Goal: Transaction & Acquisition: Purchase product/service

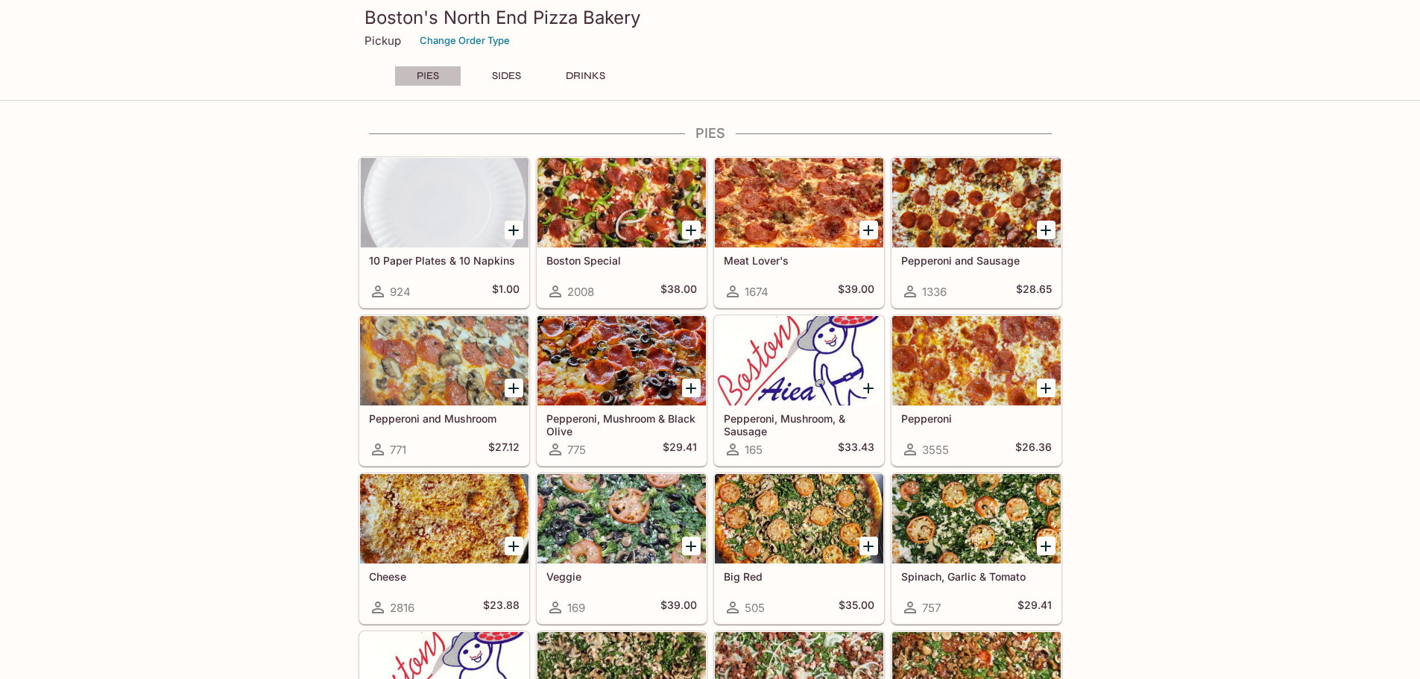
click at [425, 69] on button "PIES" at bounding box center [427, 76] width 67 height 21
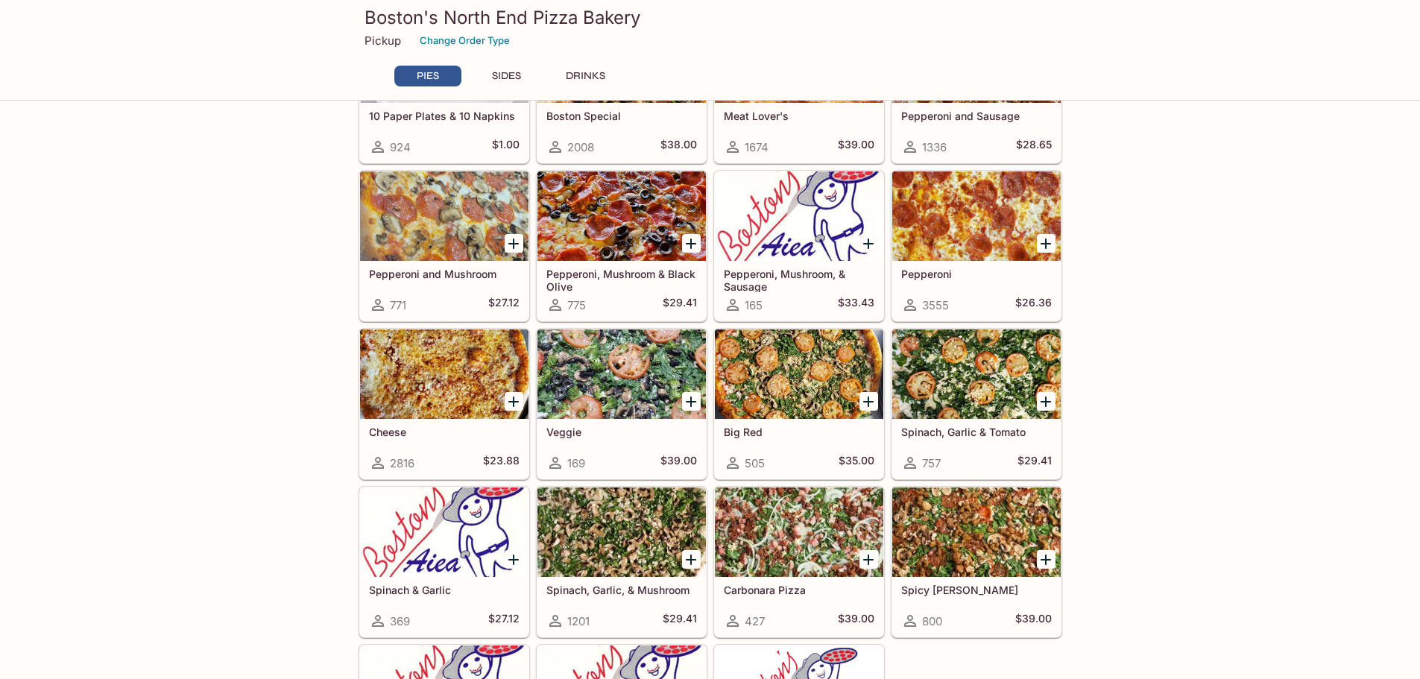
scroll to position [298, 0]
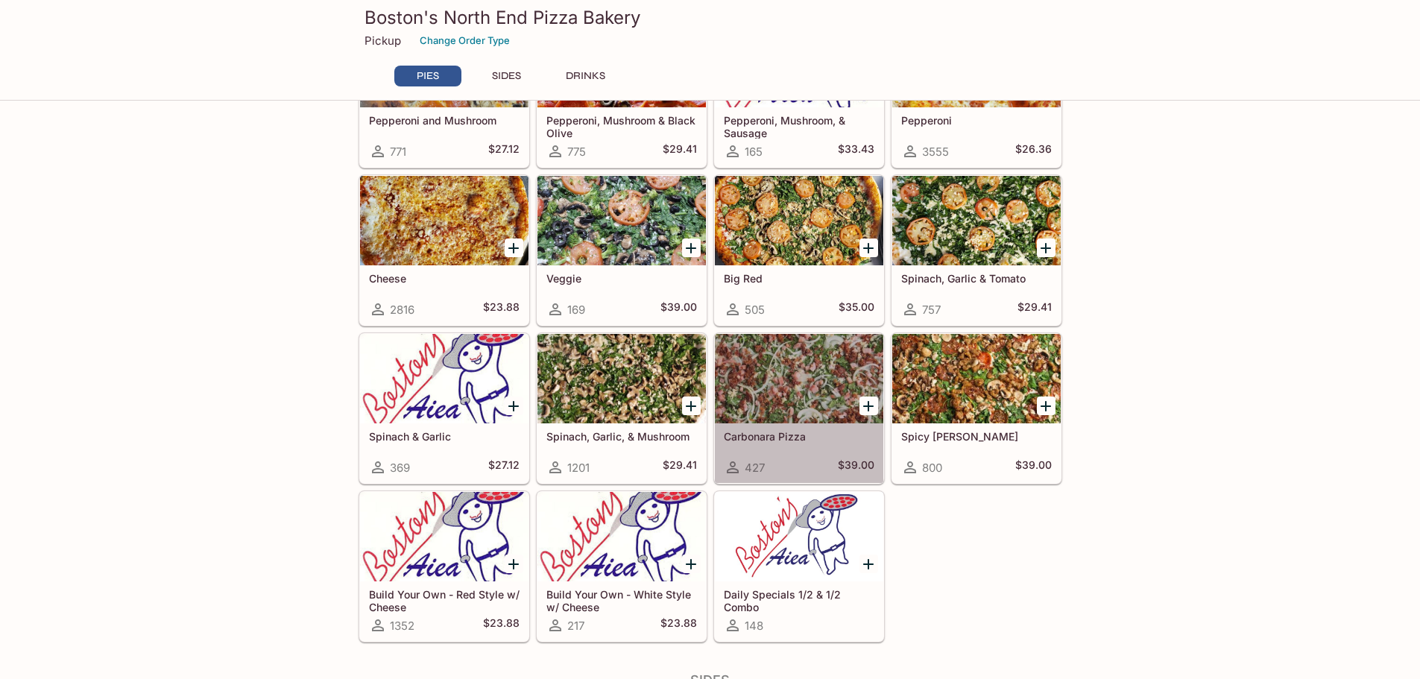
click at [791, 367] on div at bounding box center [799, 378] width 168 height 89
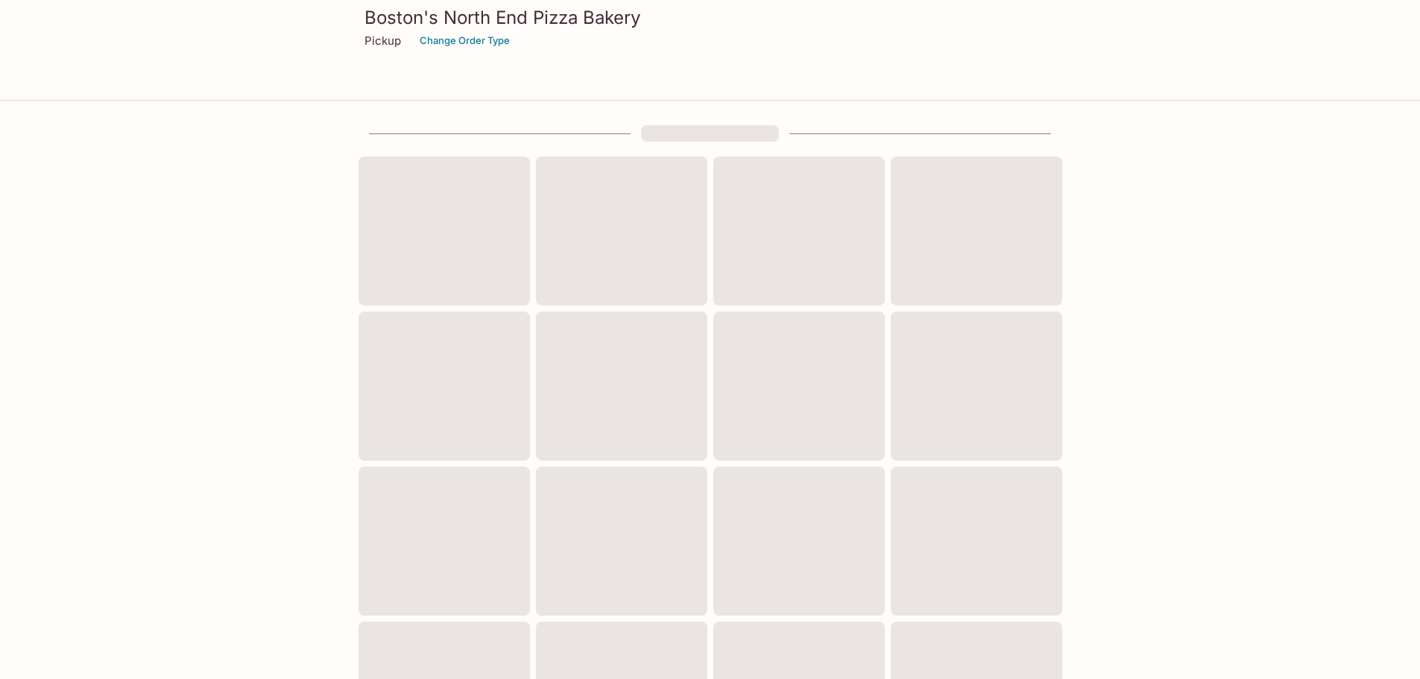
scroll to position [298, 0]
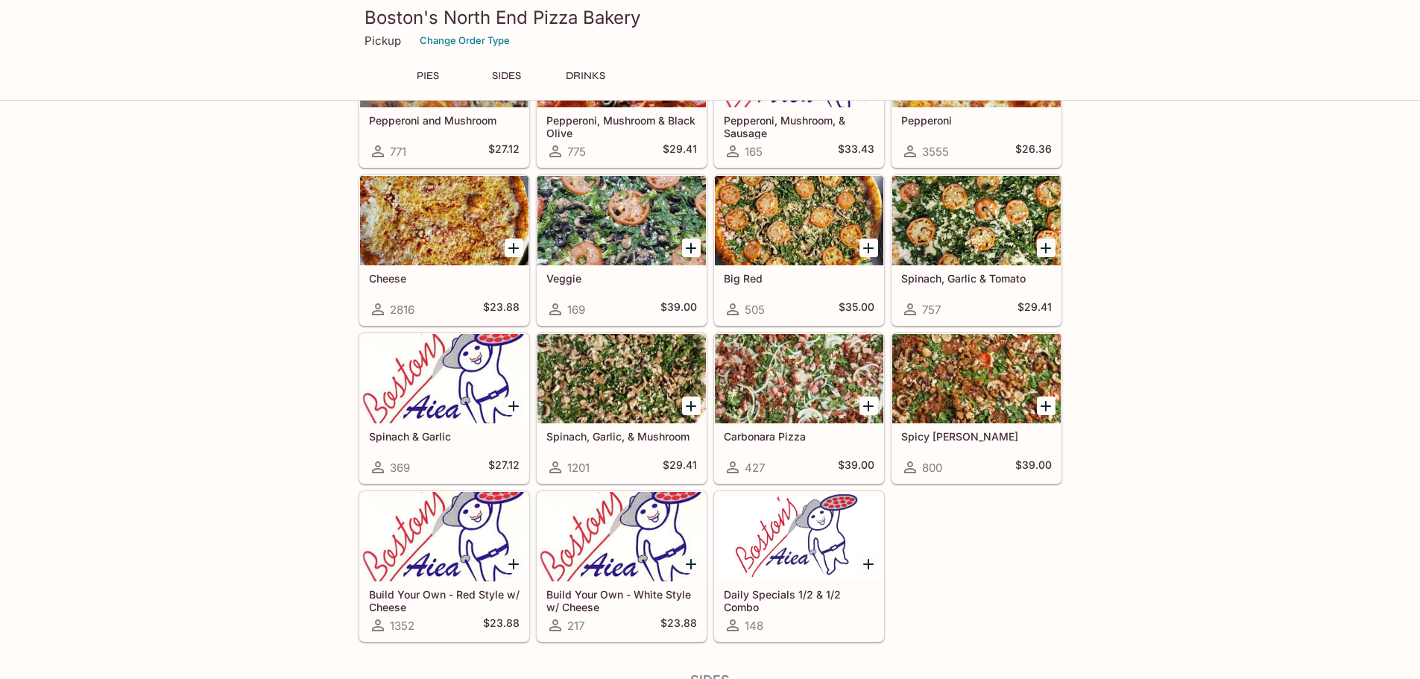
click at [455, 546] on div at bounding box center [444, 536] width 168 height 89
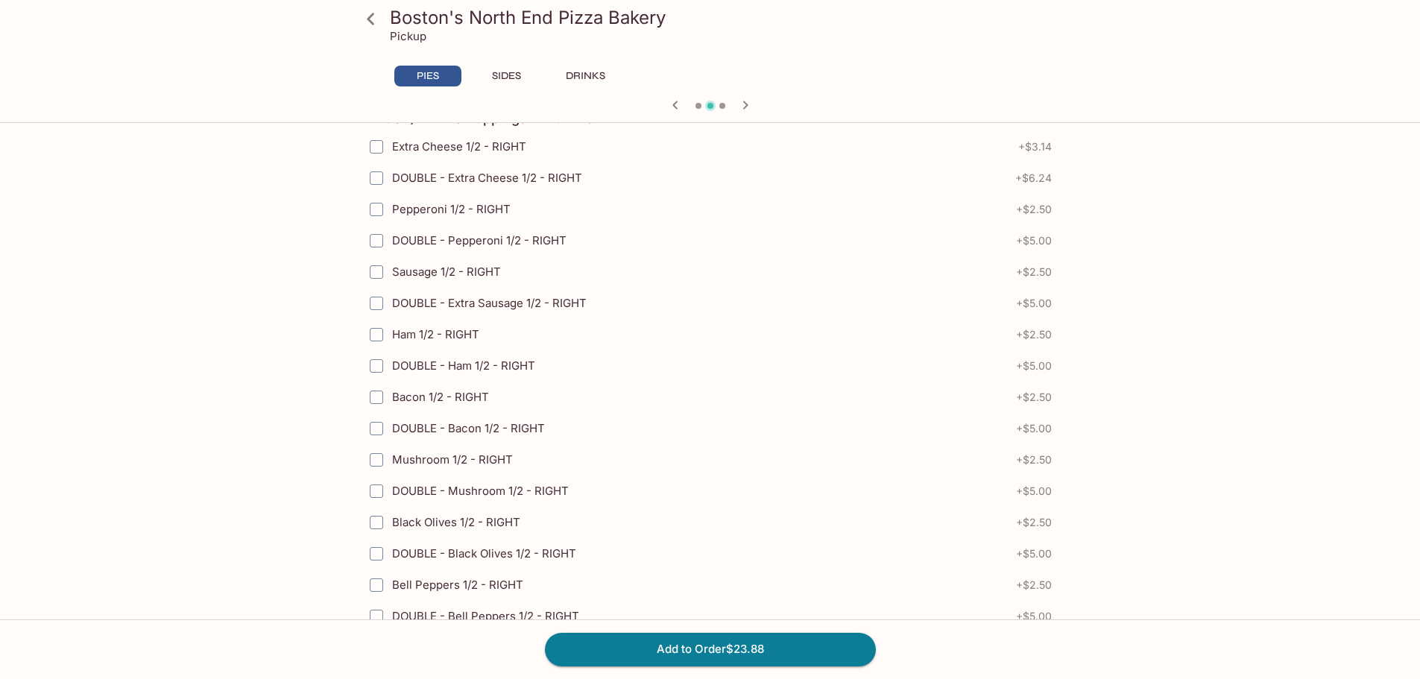
scroll to position [2162, 0]
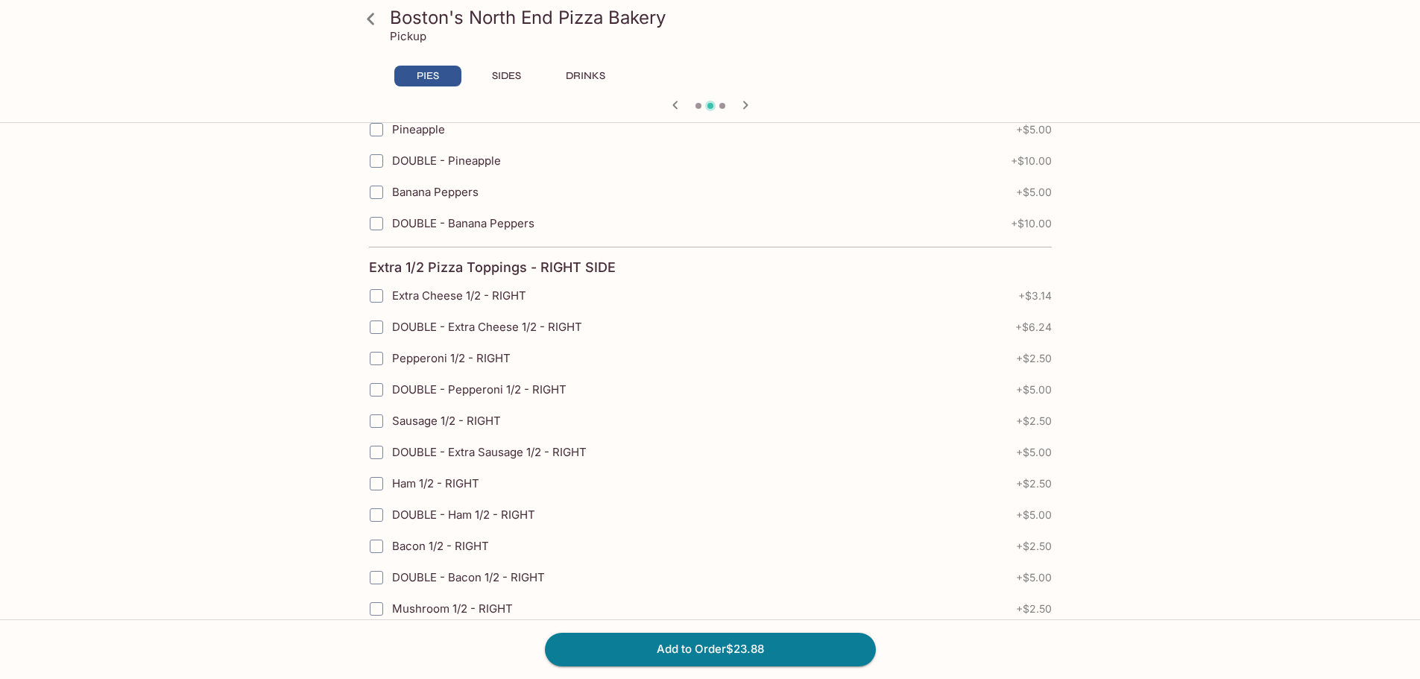
click at [383, 360] on input "Pepperoni 1/2 - RIGHT" at bounding box center [377, 359] width 30 height 30
checkbox input "true"
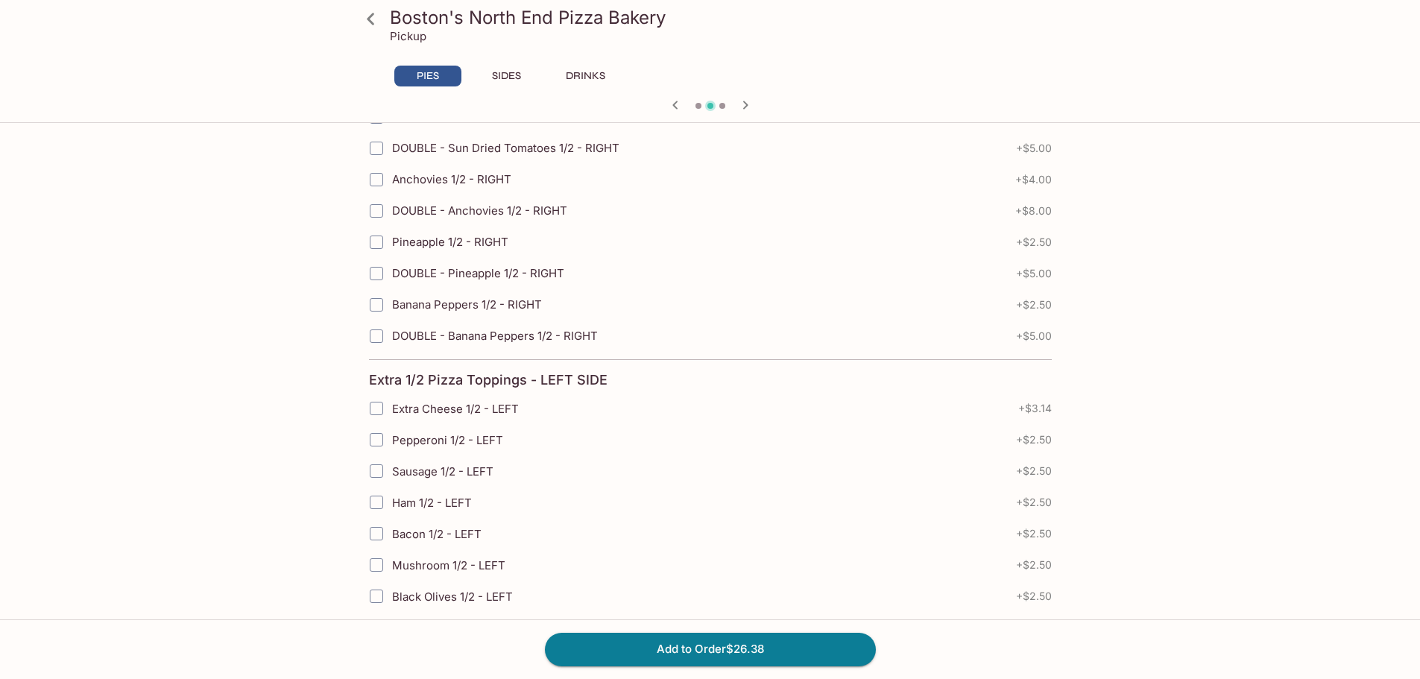
scroll to position [3354, 0]
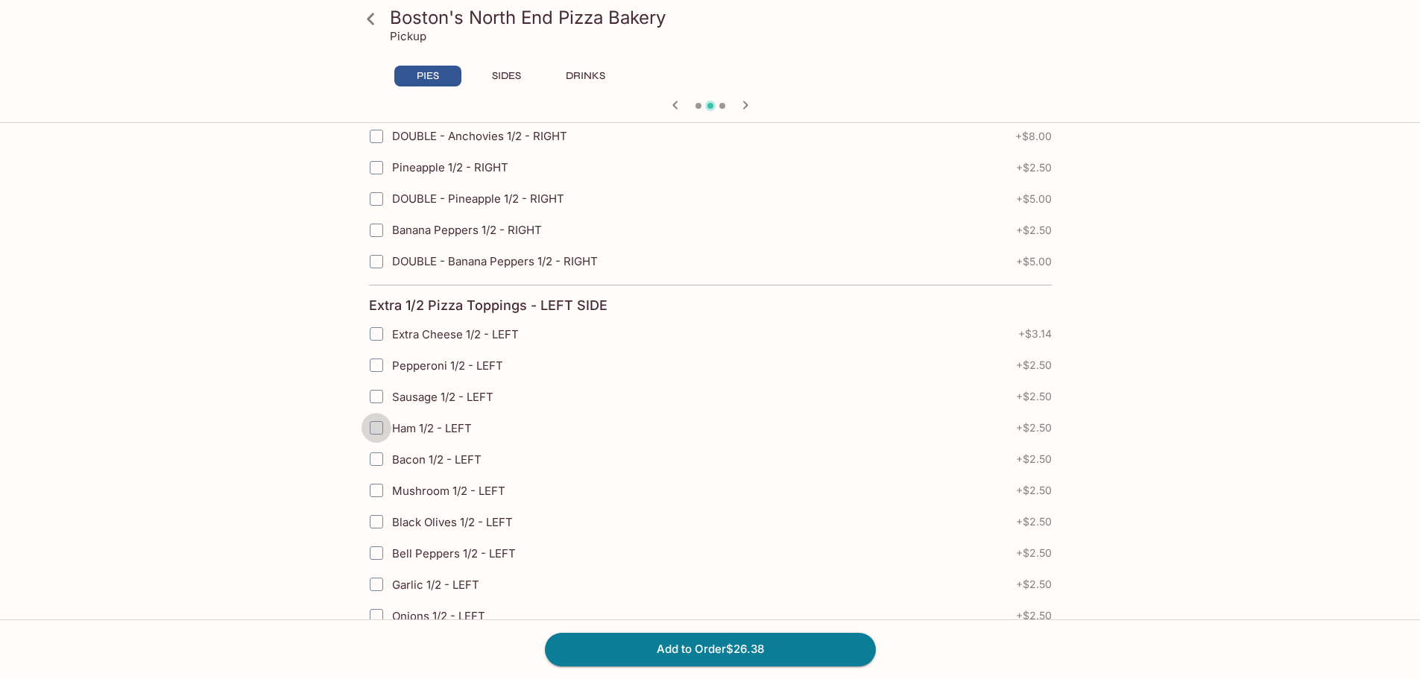
click at [379, 423] on input "Ham 1/2 - LEFT" at bounding box center [377, 428] width 30 height 30
checkbox input "true"
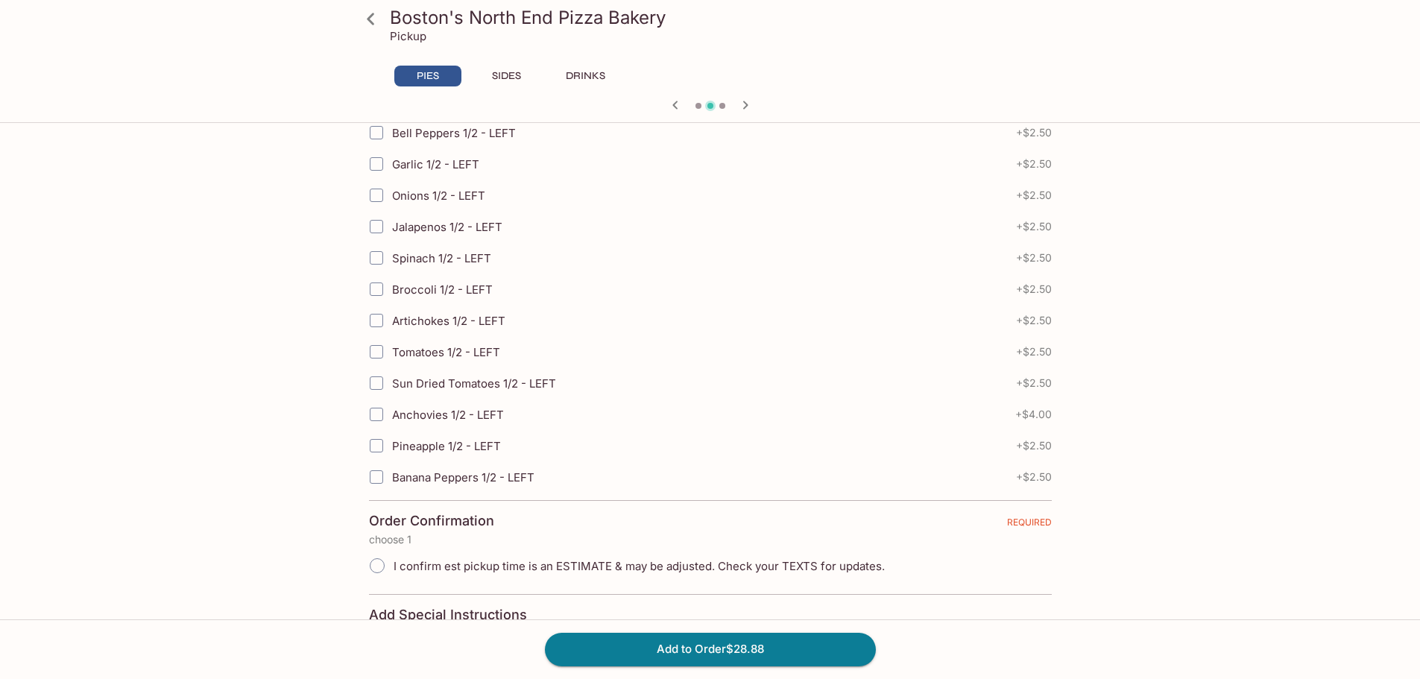
scroll to position [3802, 0]
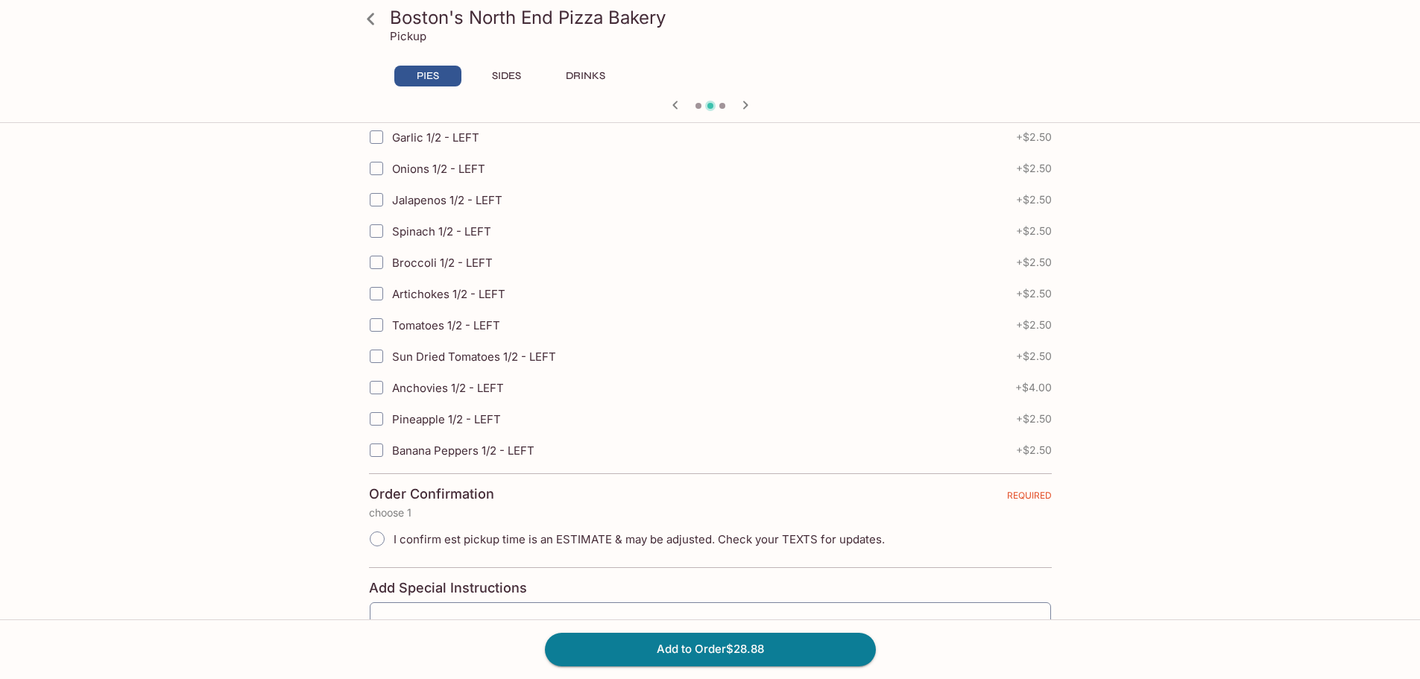
click at [376, 417] on input "Pineapple 1/2 - LEFT" at bounding box center [377, 419] width 30 height 30
checkbox input "true"
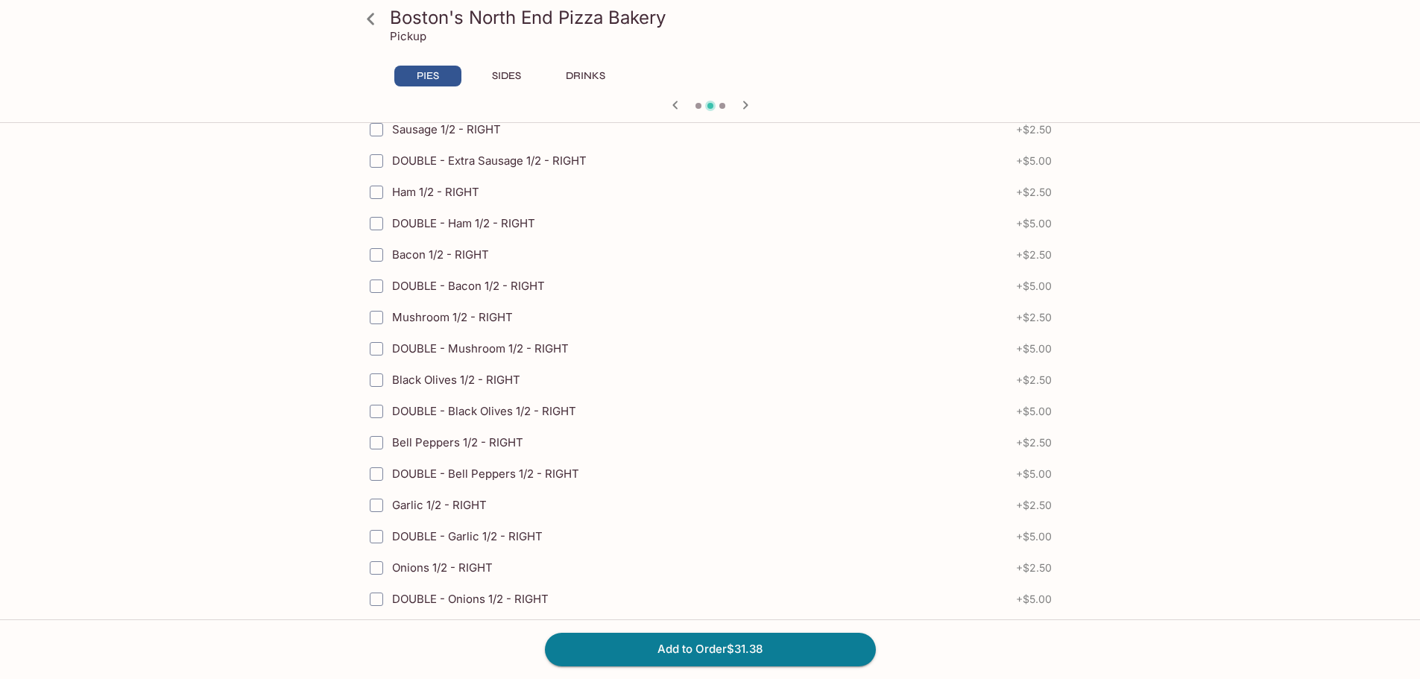
scroll to position [2455, 0]
click at [708, 652] on button "Add to Order $31.38" at bounding box center [710, 649] width 331 height 33
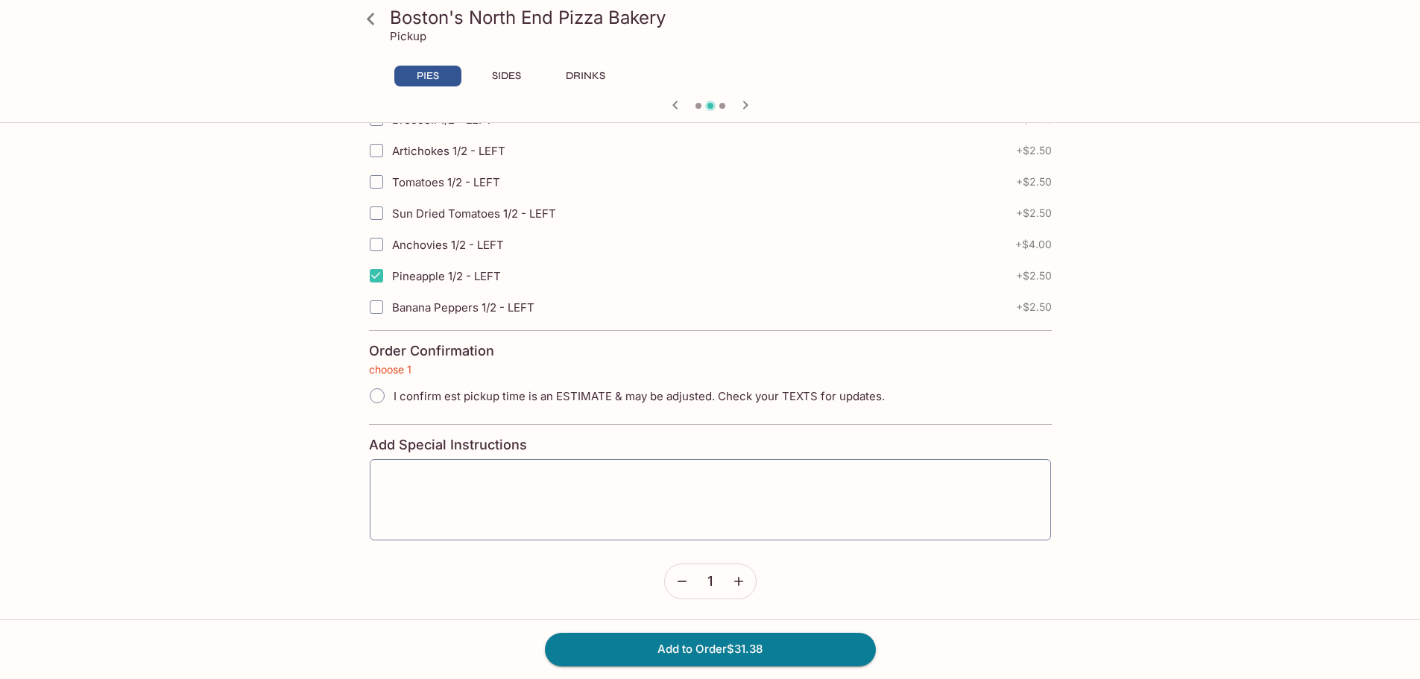
scroll to position [3946, 0]
click at [371, 401] on input "I confirm est pickup time is an ESTIMATE & may be adjusted. Check your TEXTS fo…" at bounding box center [377, 394] width 31 height 31
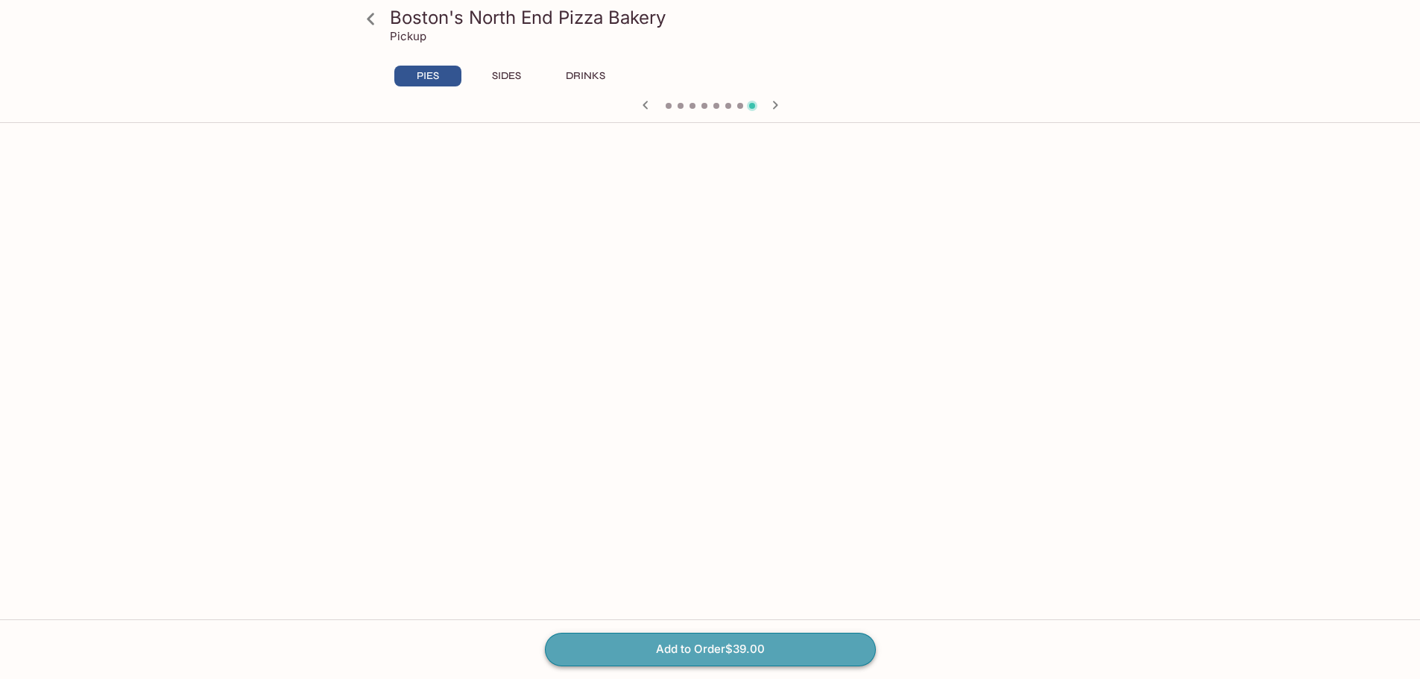
click at [748, 642] on button "Add to Order $39.00" at bounding box center [710, 649] width 331 height 33
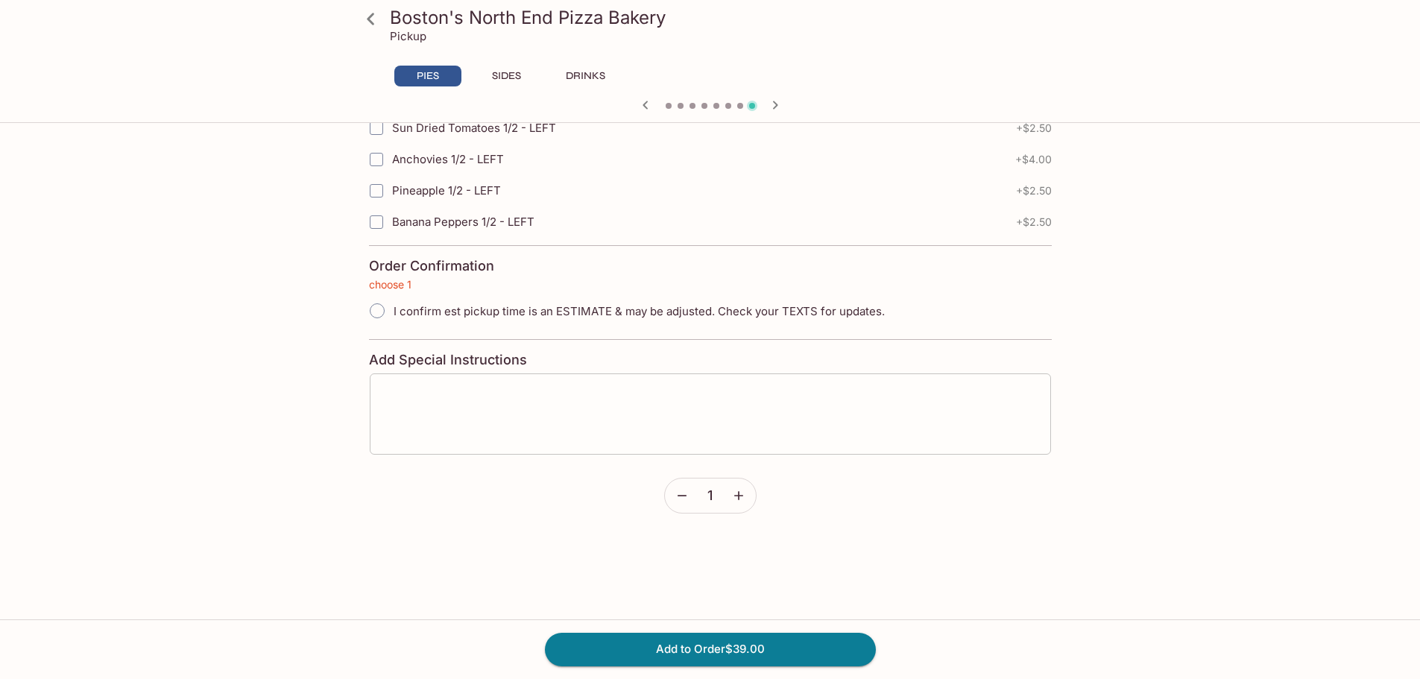
scroll to position [3340, 0]
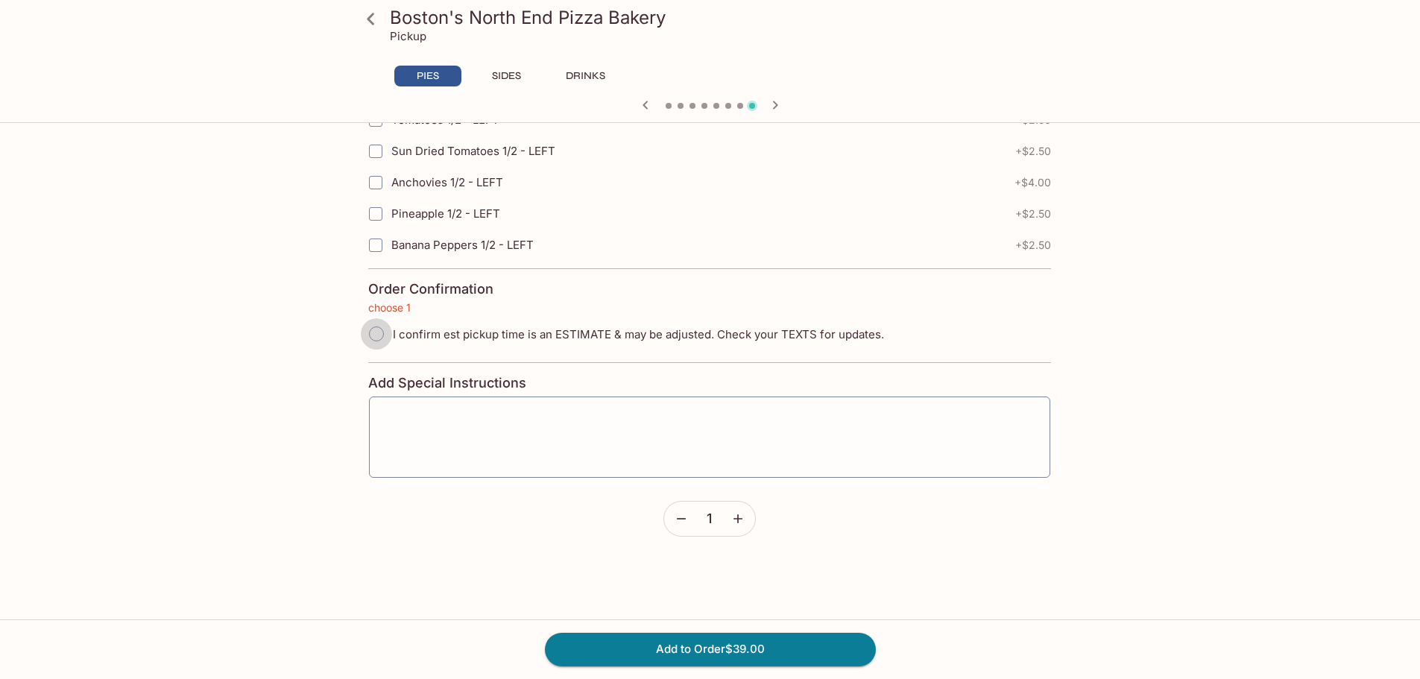
click at [384, 332] on input "I confirm est pickup time is an ESTIMATE & may be adjusted. Check your TEXTS fo…" at bounding box center [376, 333] width 31 height 31
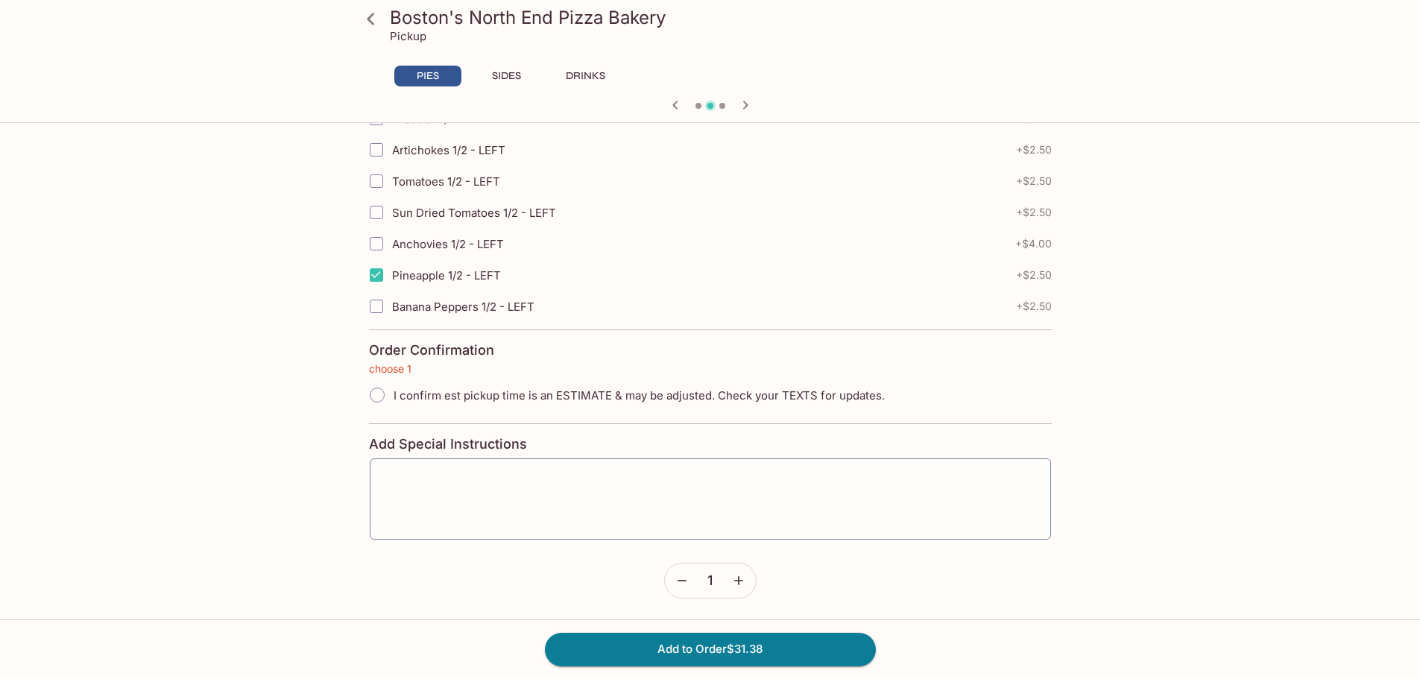
scroll to position [3946, 0]
click at [375, 395] on input "I confirm est pickup time is an ESTIMATE & may be adjusted. Check your TEXTS fo…" at bounding box center [377, 394] width 31 height 31
radio input "true"
click at [603, 646] on button "Add to Order $31.38" at bounding box center [710, 649] width 331 height 33
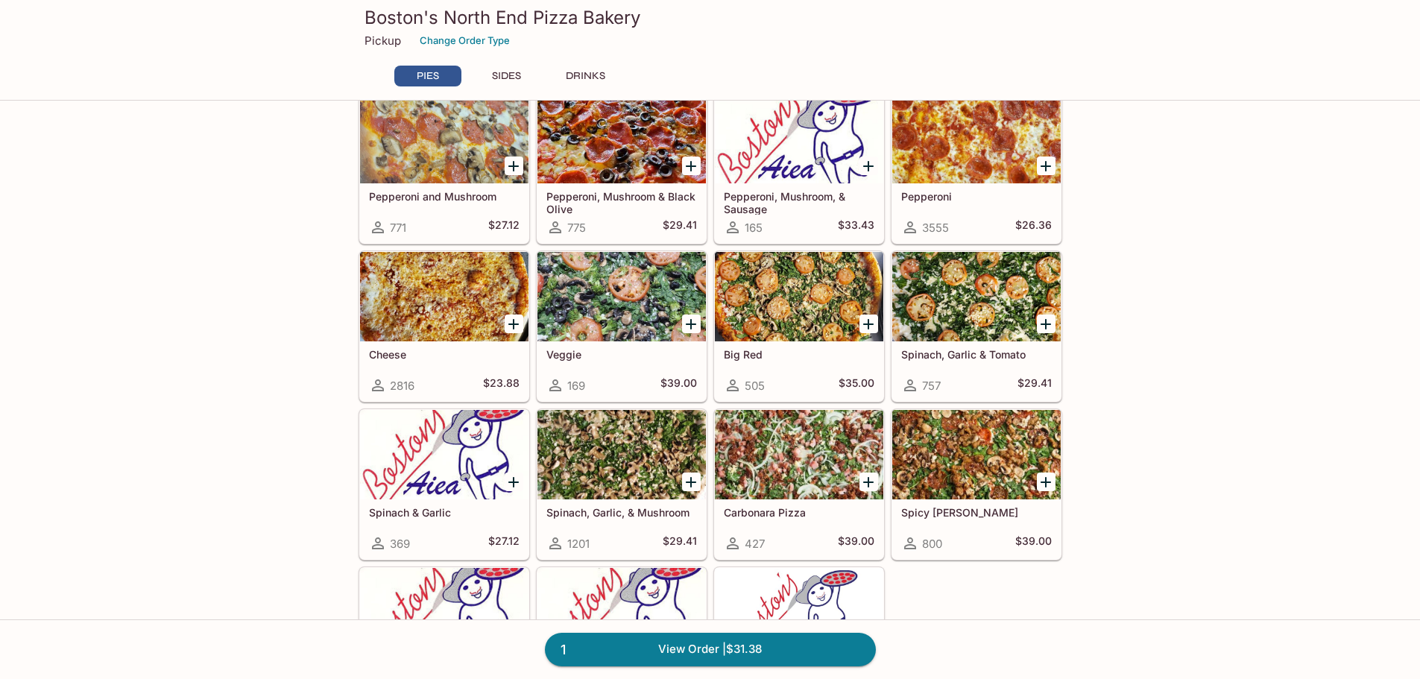
scroll to position [224, 0]
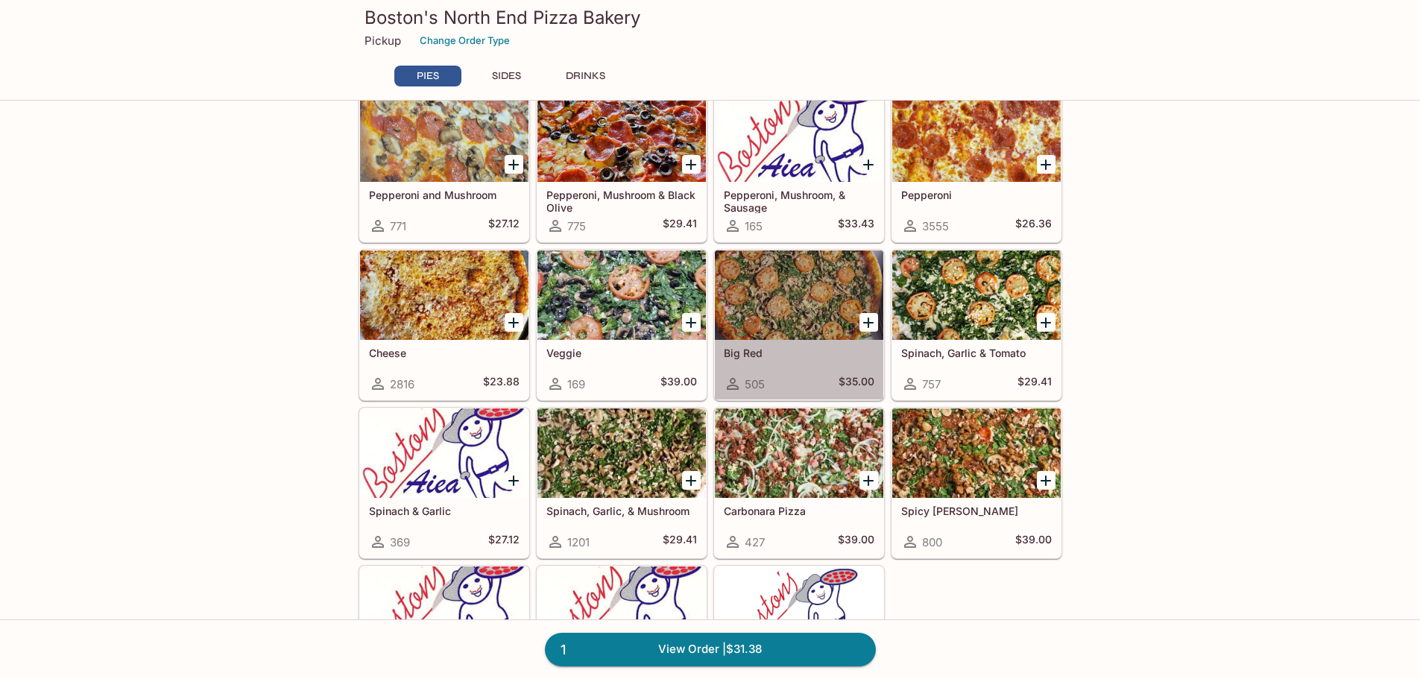
click at [815, 285] on div at bounding box center [799, 294] width 168 height 89
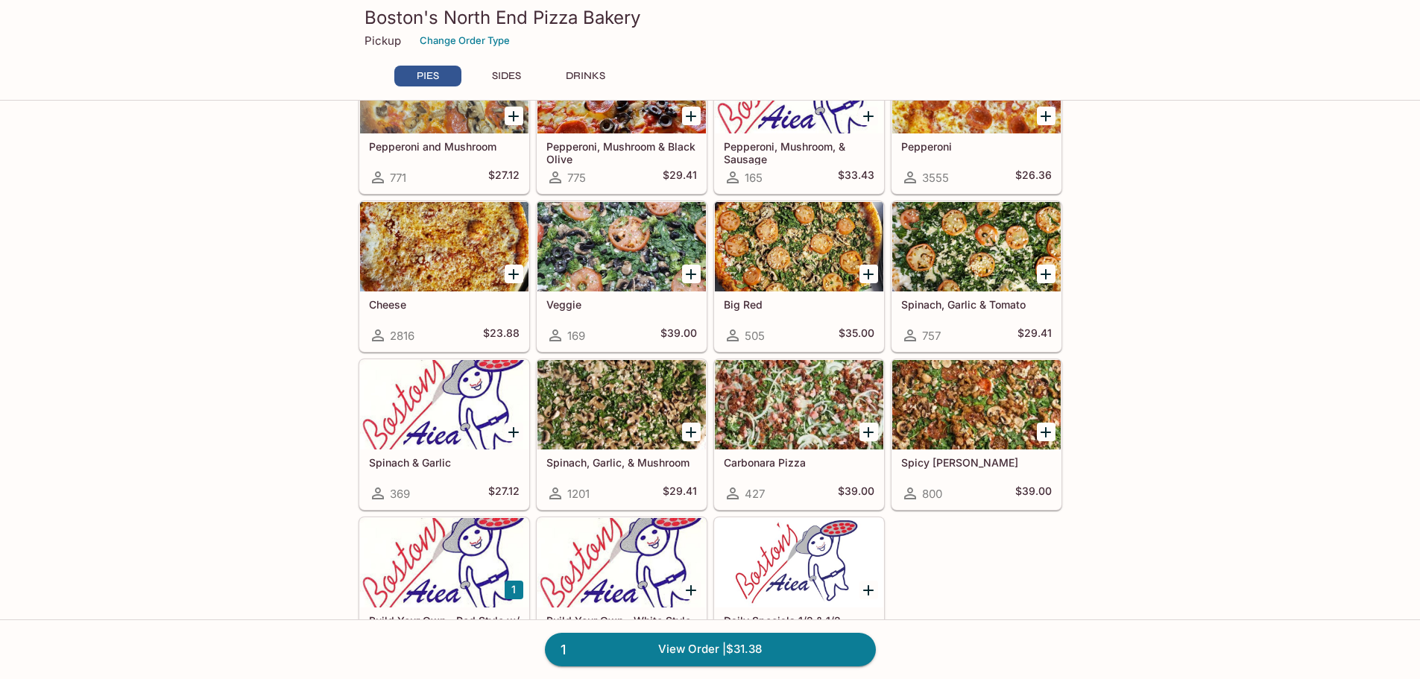
scroll to position [298, 0]
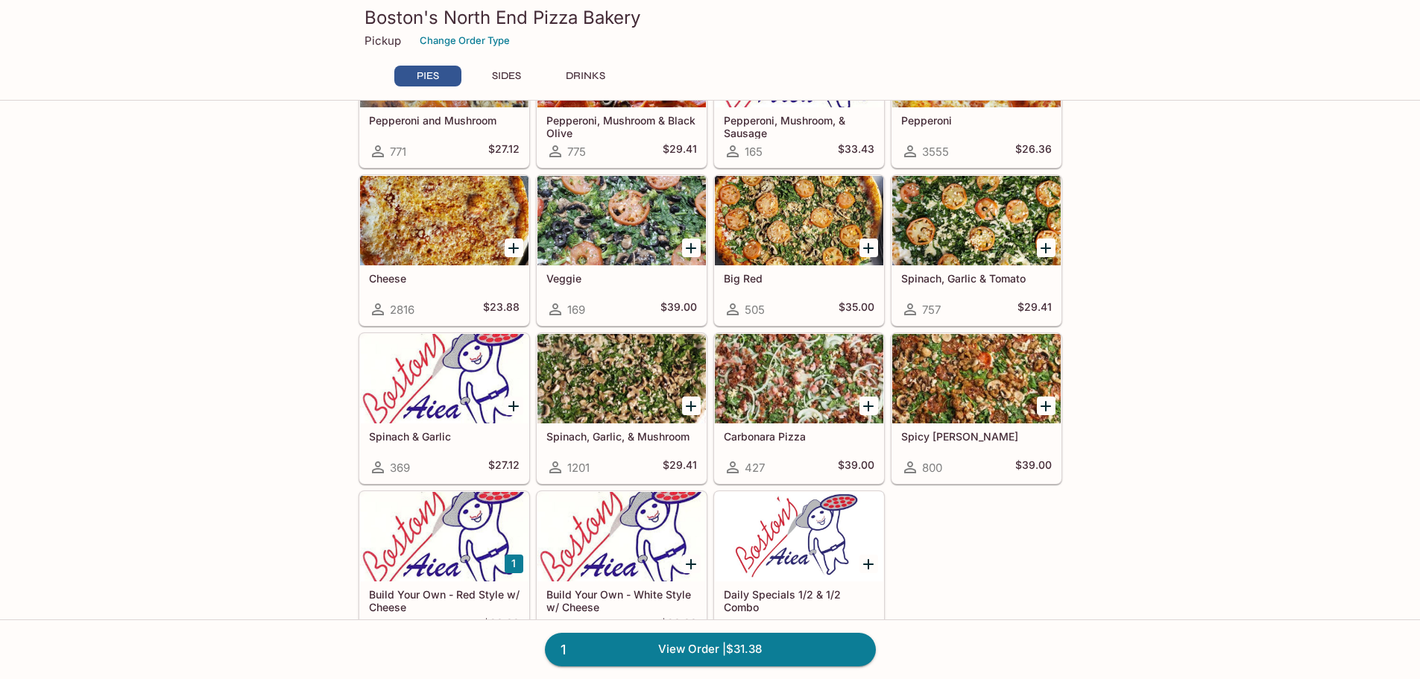
click at [783, 385] on div at bounding box center [799, 378] width 168 height 89
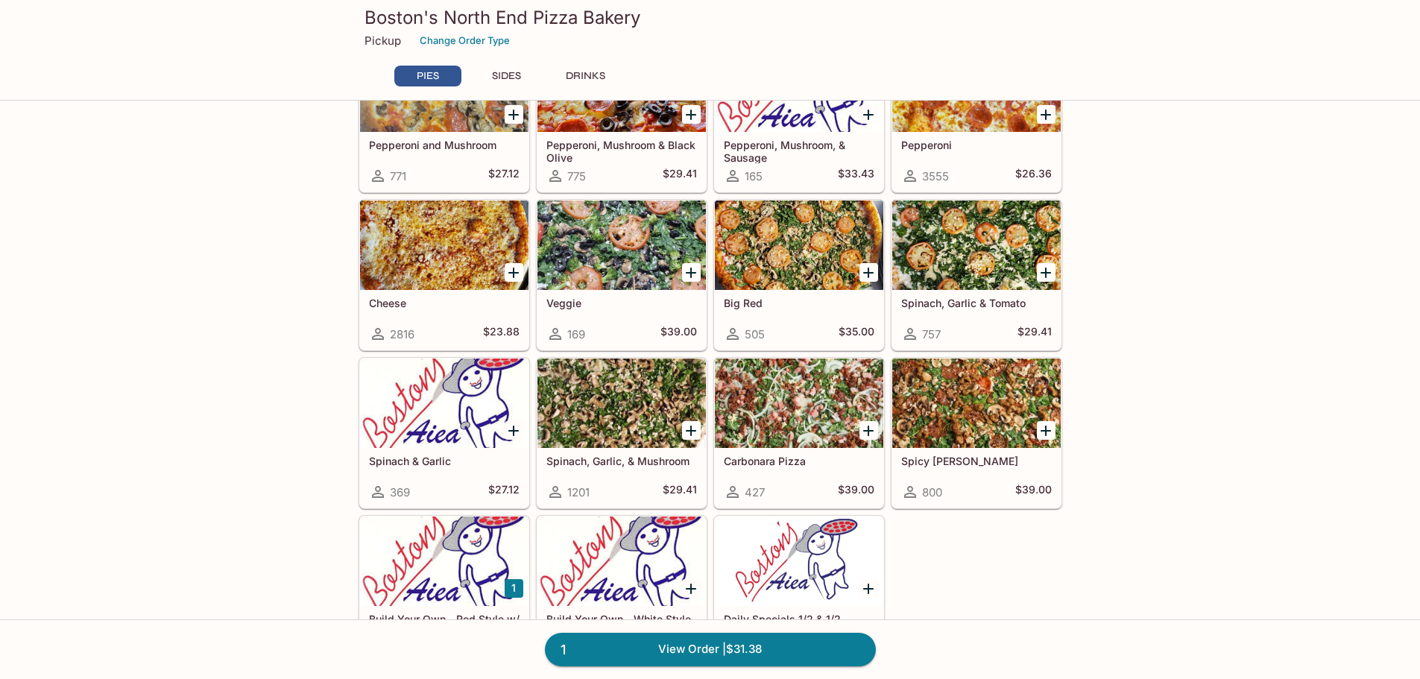
scroll to position [298, 0]
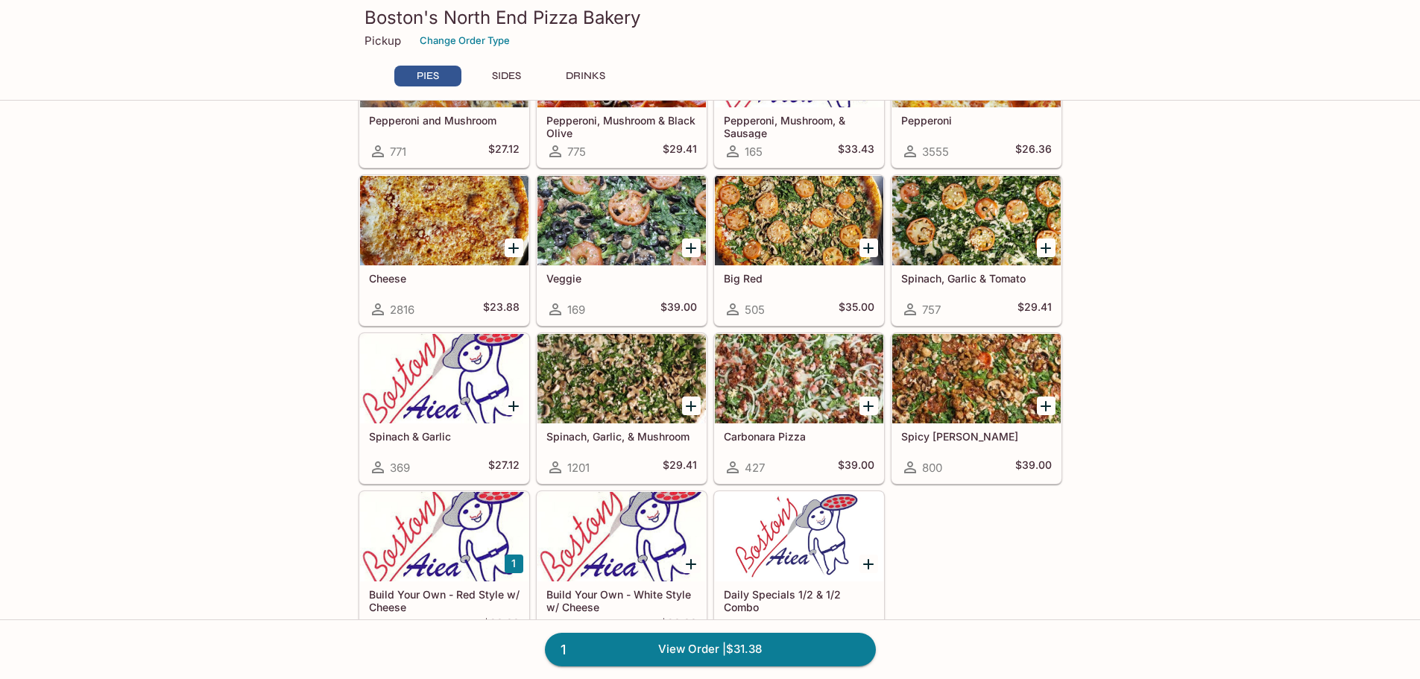
click at [783, 209] on div at bounding box center [799, 220] width 168 height 89
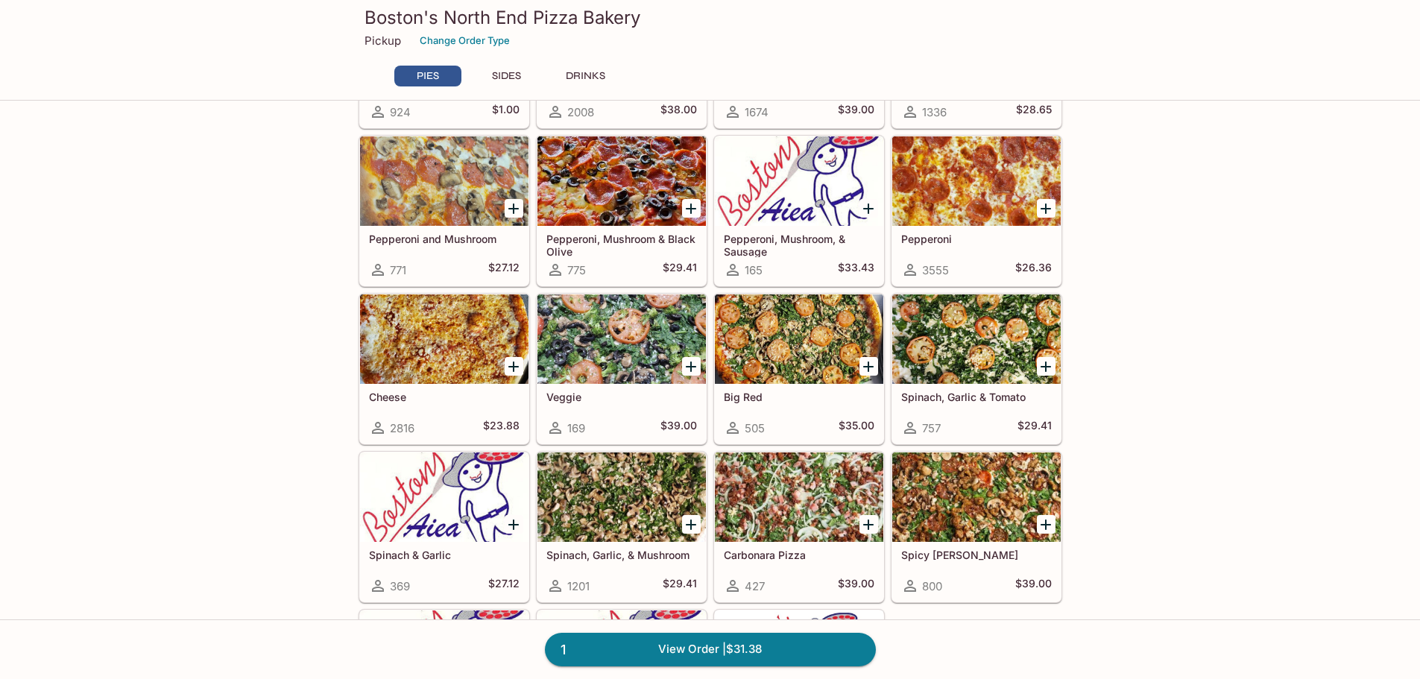
scroll to position [178, 0]
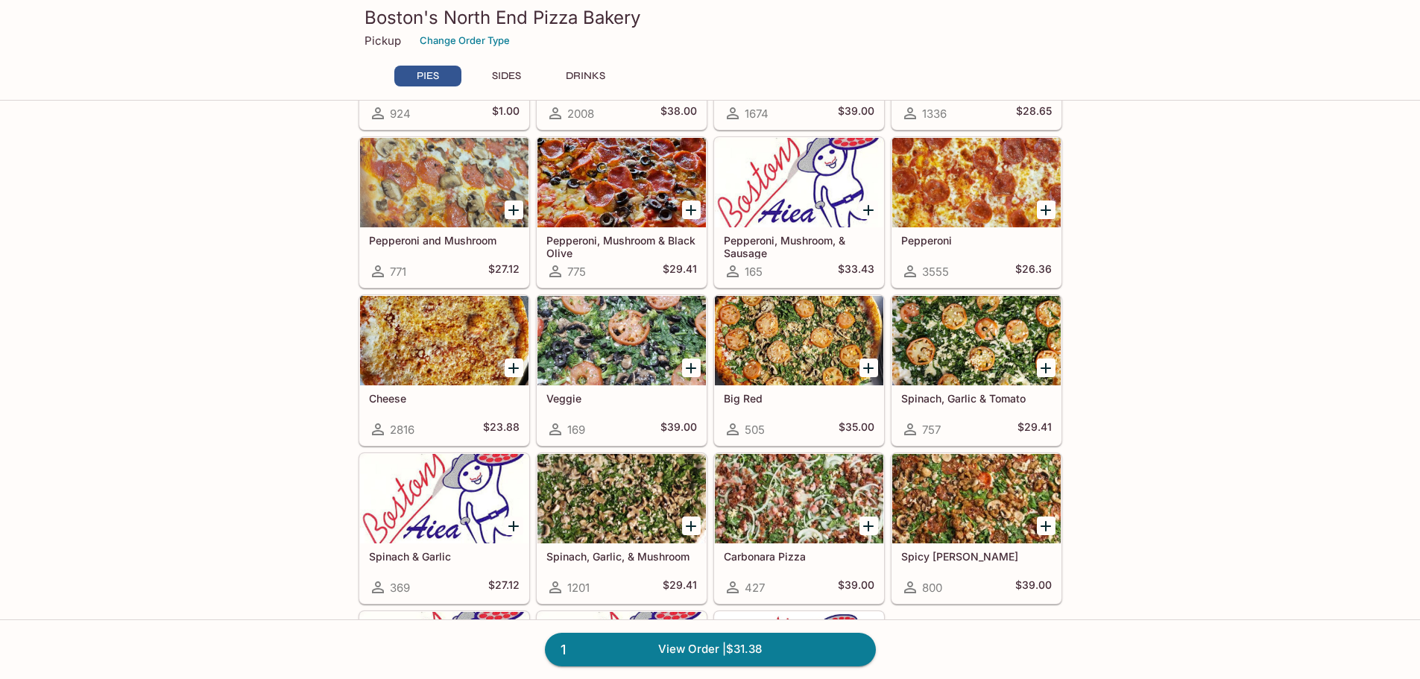
click at [828, 499] on div at bounding box center [799, 498] width 168 height 89
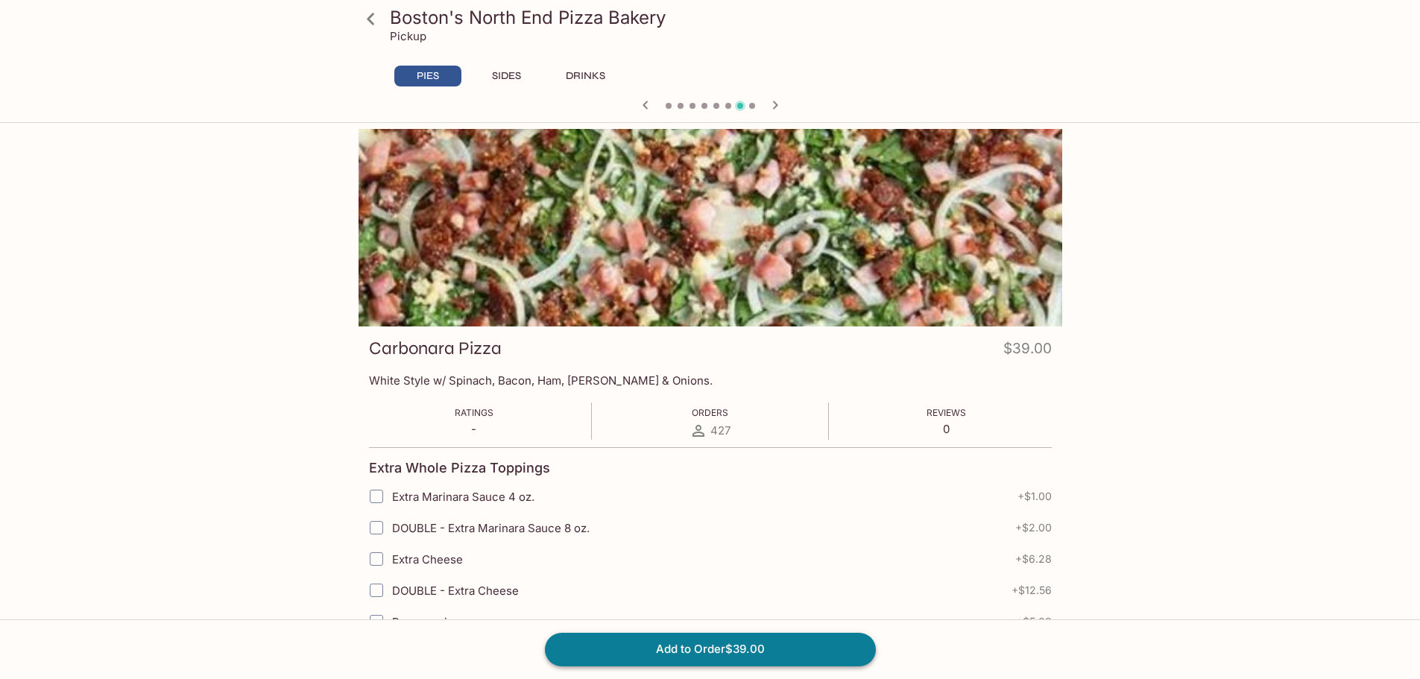
click at [757, 649] on button "Add to Order $39.00" at bounding box center [710, 649] width 331 height 33
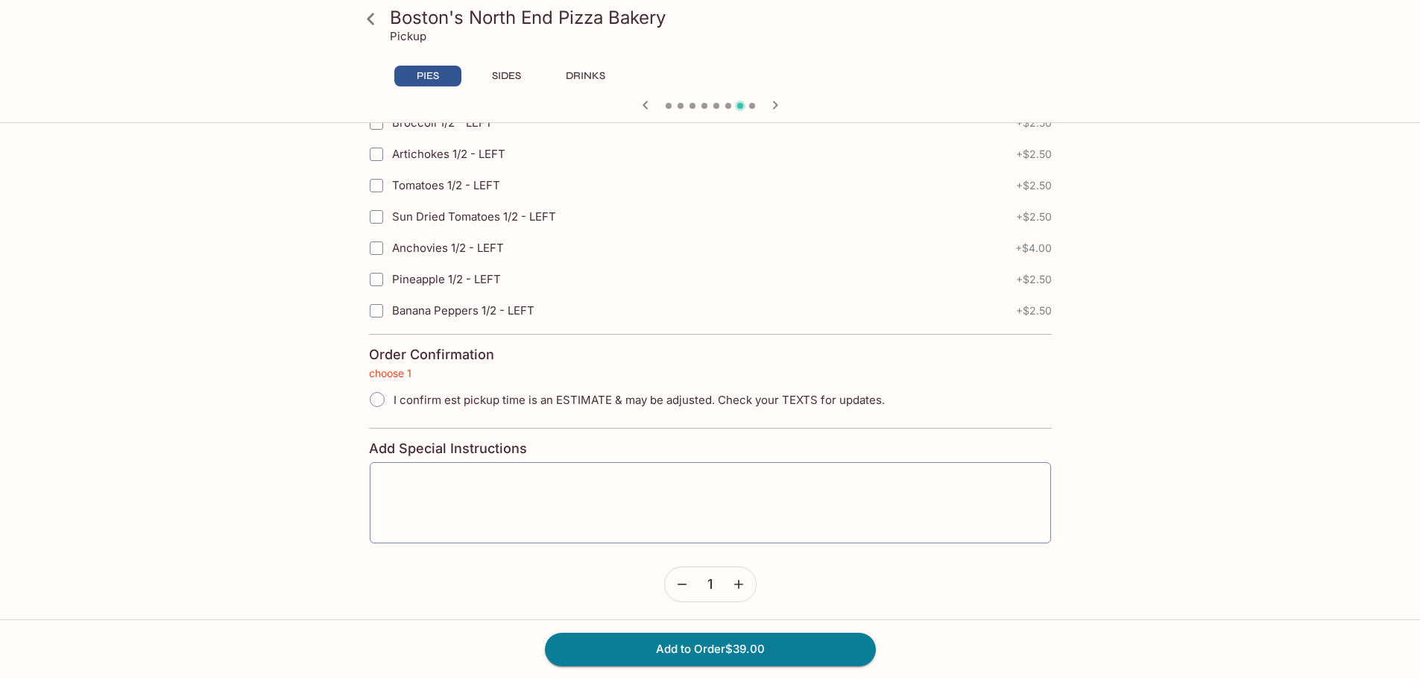
scroll to position [3278, 0]
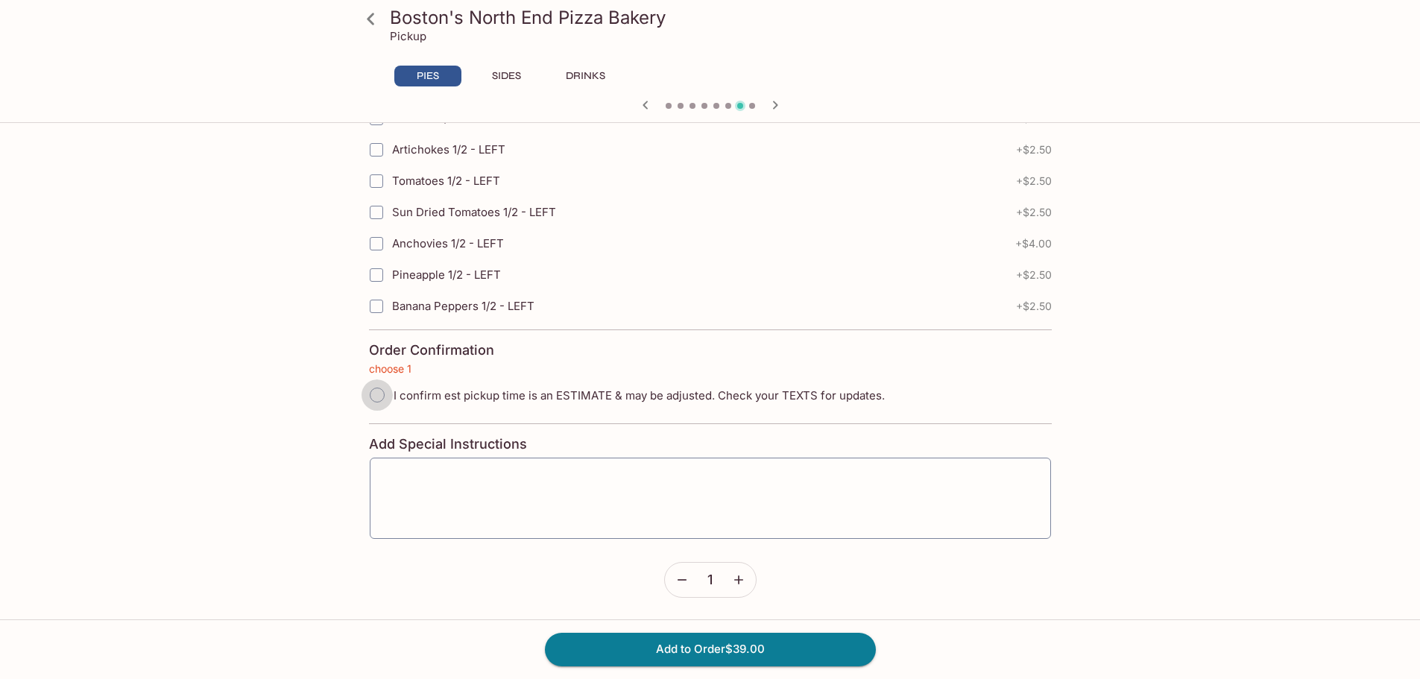
click at [386, 391] on input "I confirm est pickup time is an ESTIMATE & may be adjusted. Check your TEXTS fo…" at bounding box center [377, 394] width 31 height 31
drag, startPoint x: 381, startPoint y: 397, endPoint x: 392, endPoint y: 405, distance: 13.9
click at [381, 397] on input "I confirm est pickup time is an ESTIMATE & may be adjusted. Check your TEXTS fo…" at bounding box center [377, 394] width 31 height 31
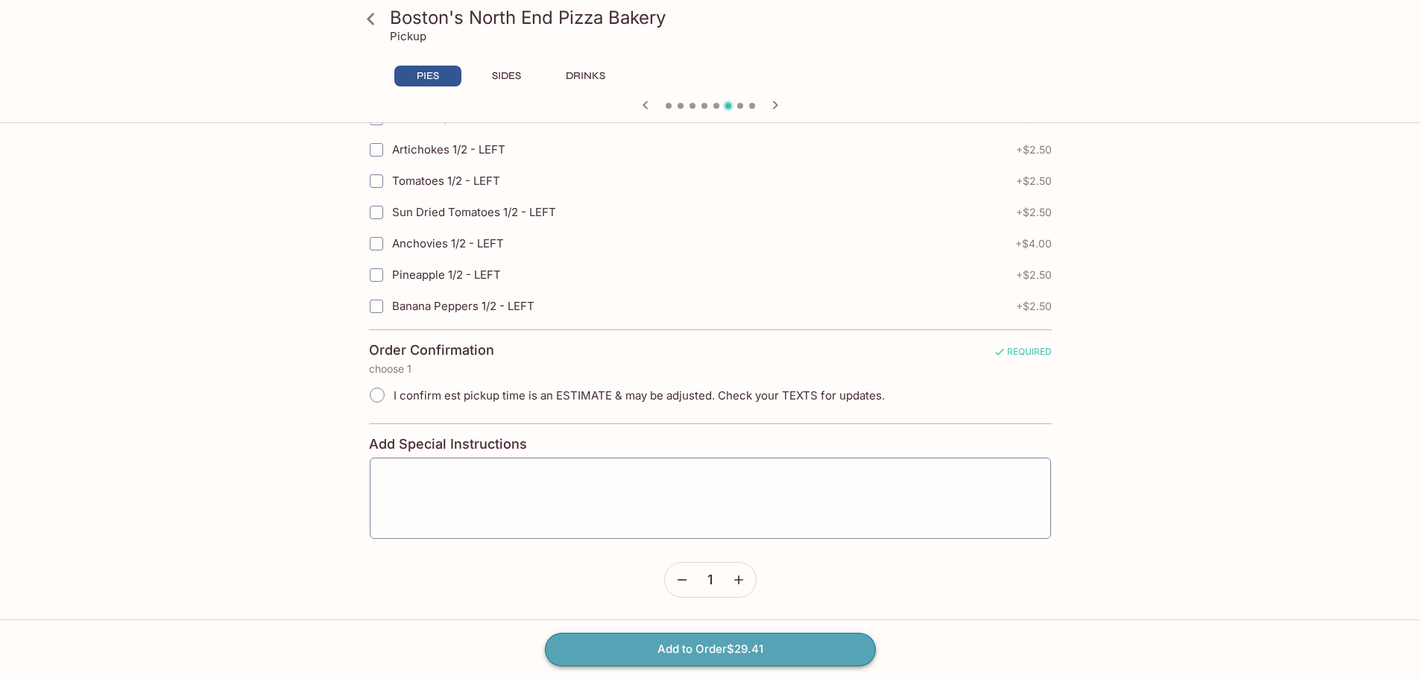
click at [683, 646] on button "Add to Order $29.41" at bounding box center [710, 649] width 331 height 33
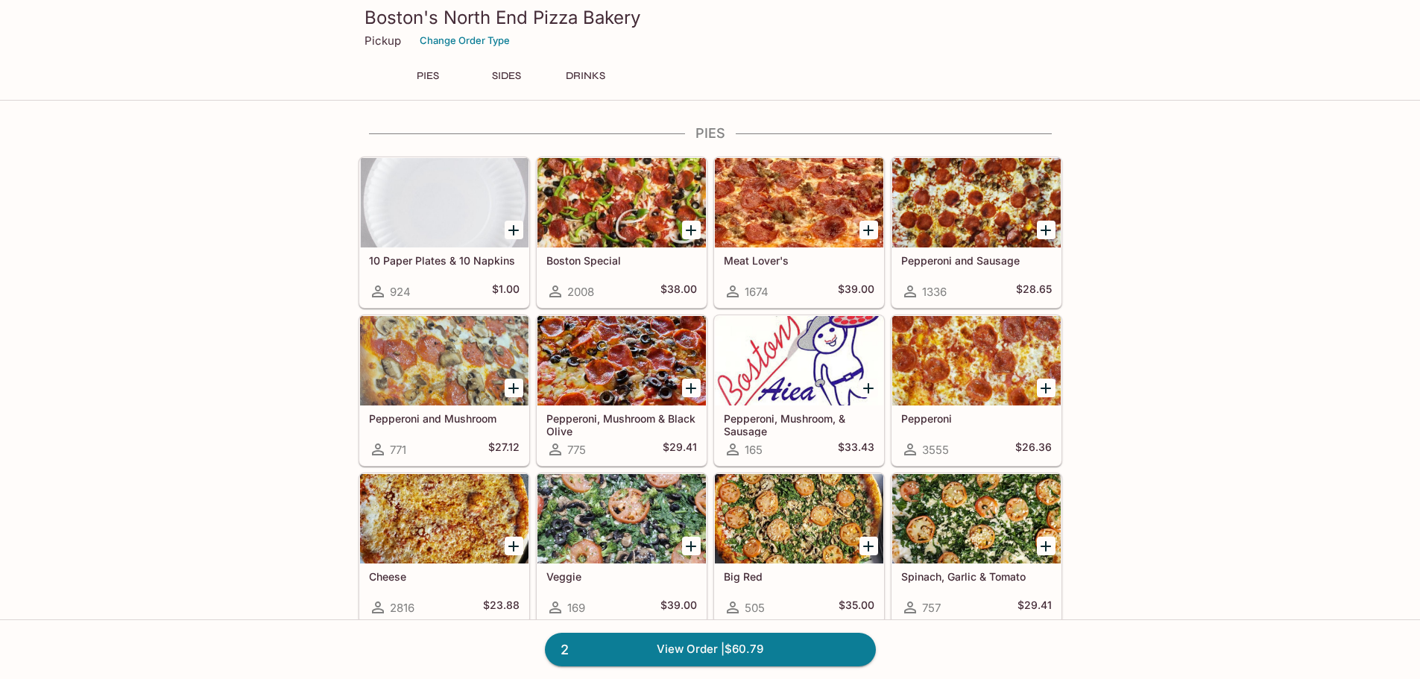
click at [505, 69] on button "SIDES" at bounding box center [506, 76] width 67 height 21
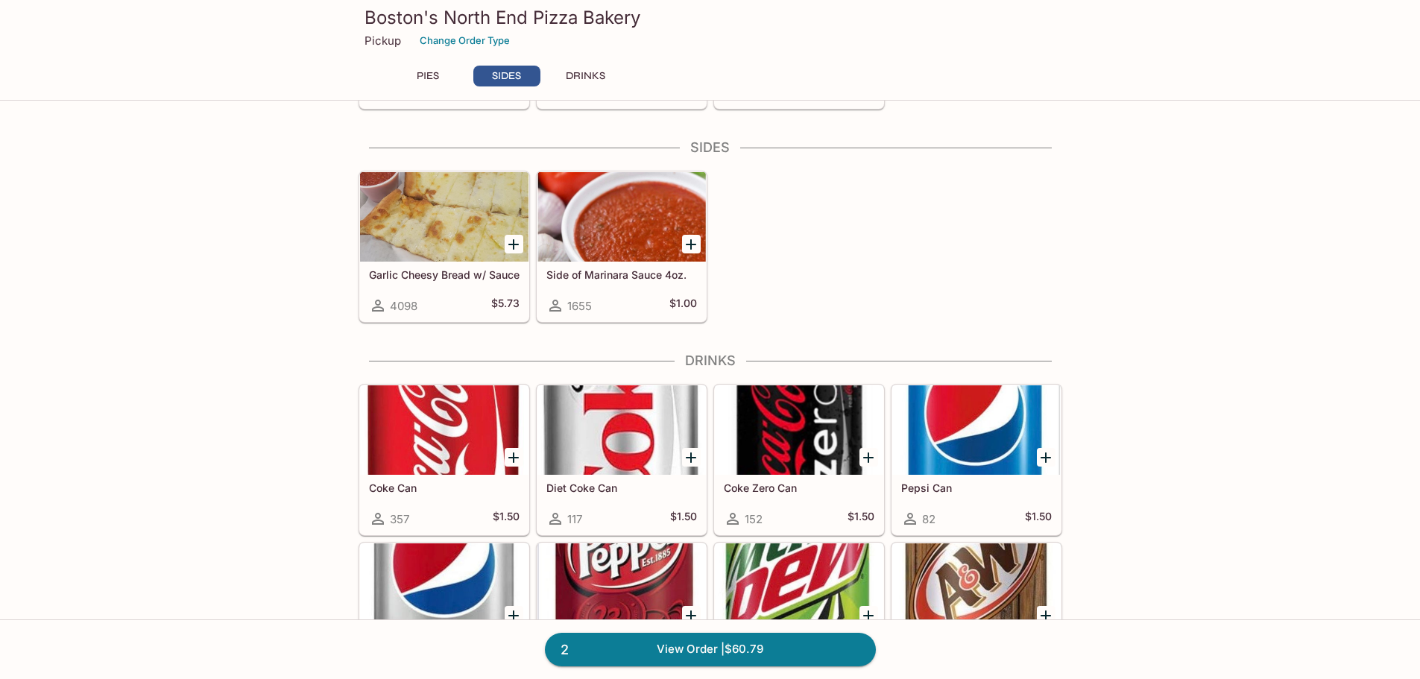
scroll to position [844, 0]
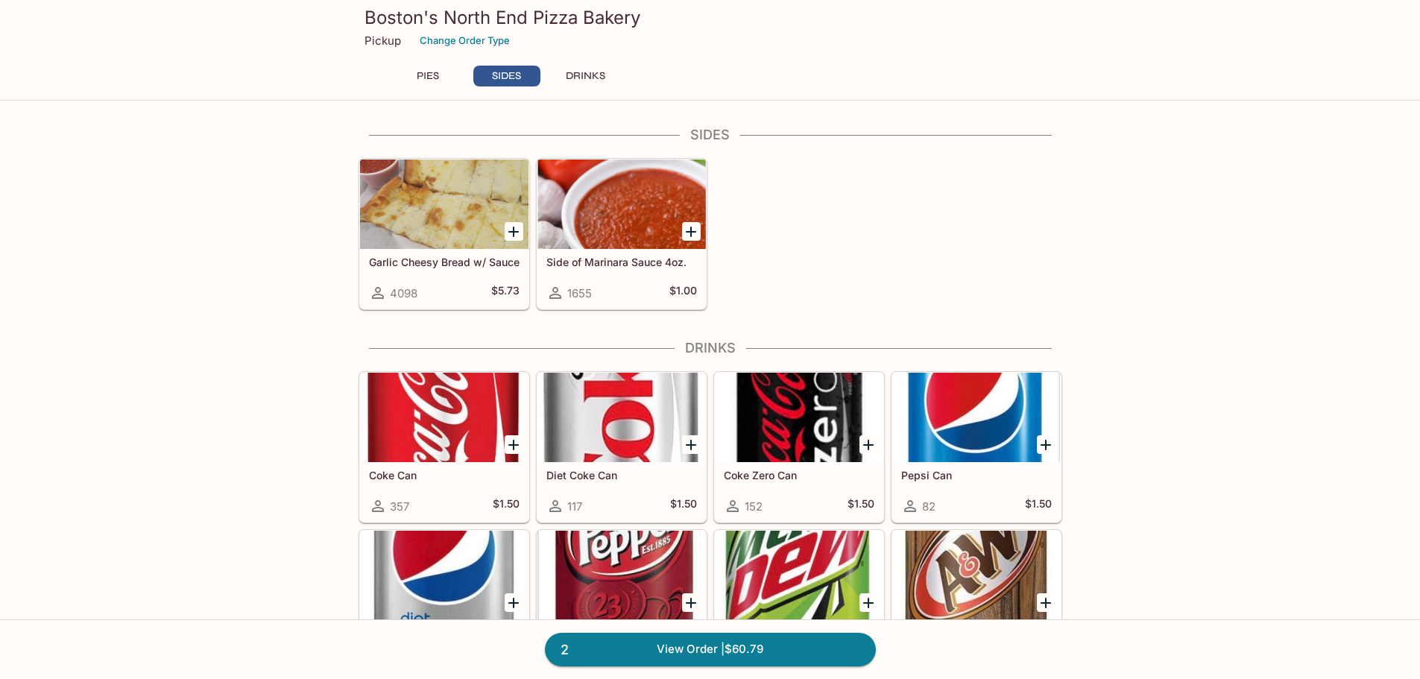
click at [693, 228] on icon "Add Side of Marinara Sauce 4oz." at bounding box center [691, 232] width 18 height 18
click at [691, 230] on button "1" at bounding box center [691, 231] width 19 height 19
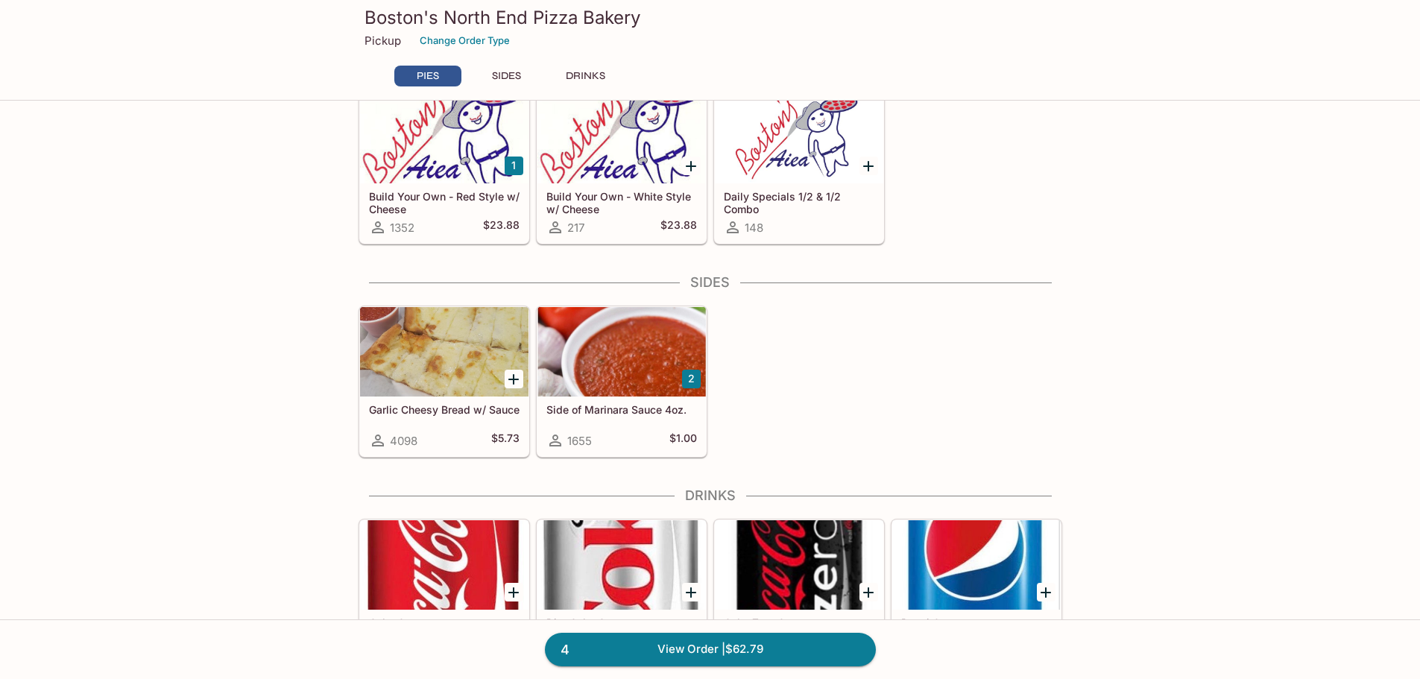
scroll to position [695, 0]
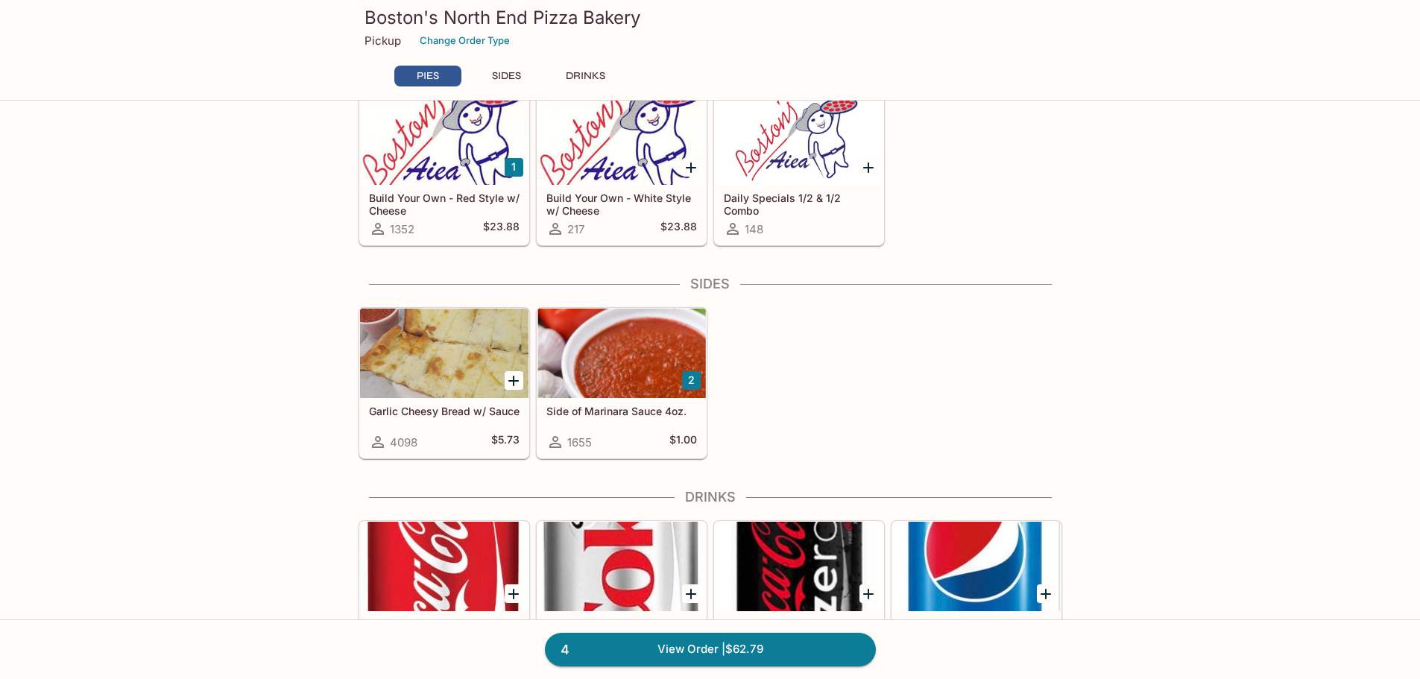
click at [519, 381] on icon "Add Garlic Cheesy Bread w/ Sauce" at bounding box center [514, 381] width 18 height 18
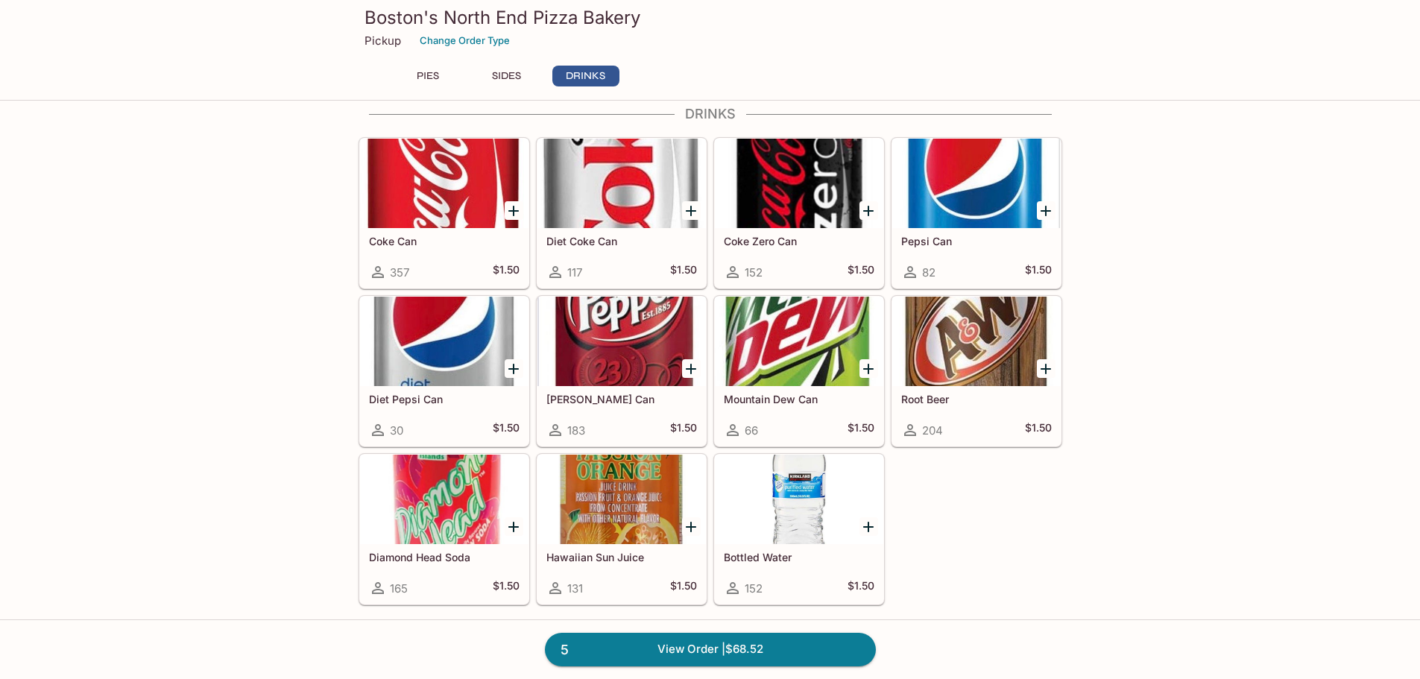
scroll to position [1079, 0]
click at [747, 656] on link "5 View Order | $68.52" at bounding box center [710, 649] width 331 height 33
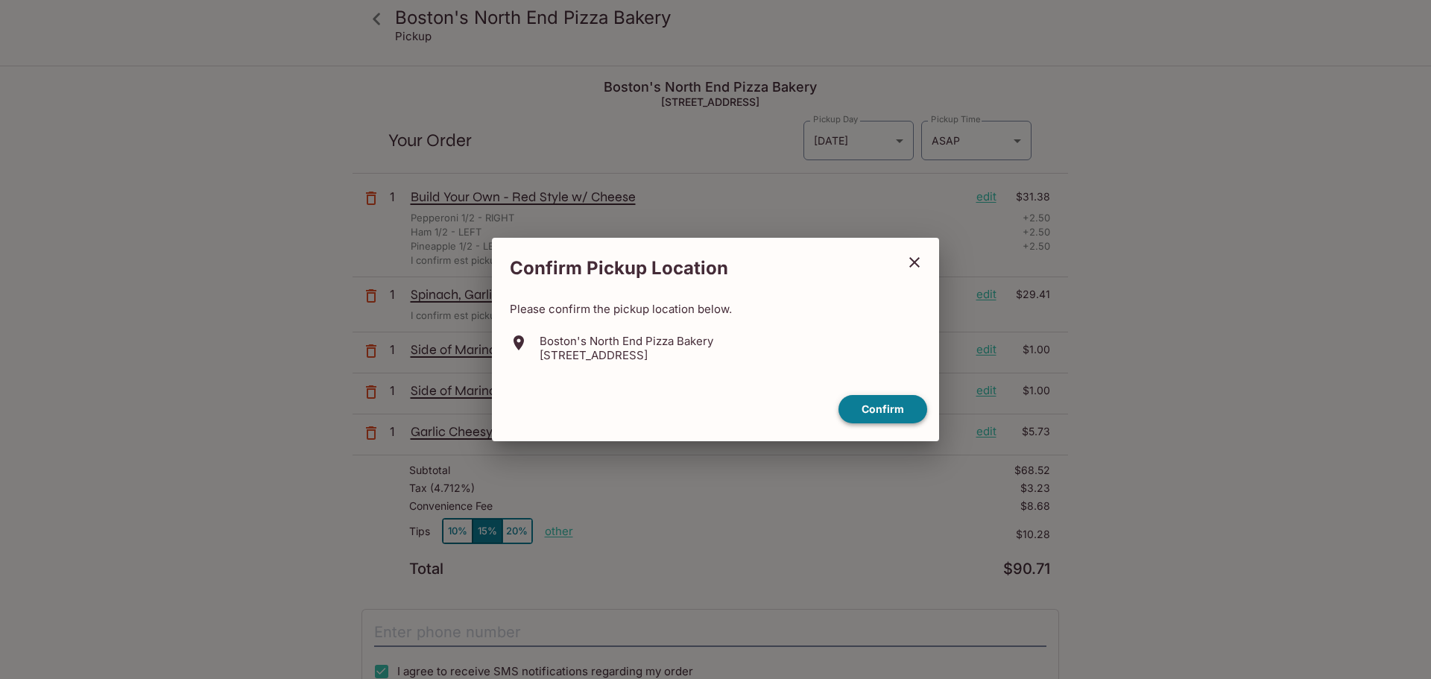
click at [879, 407] on button "Confirm" at bounding box center [883, 409] width 89 height 29
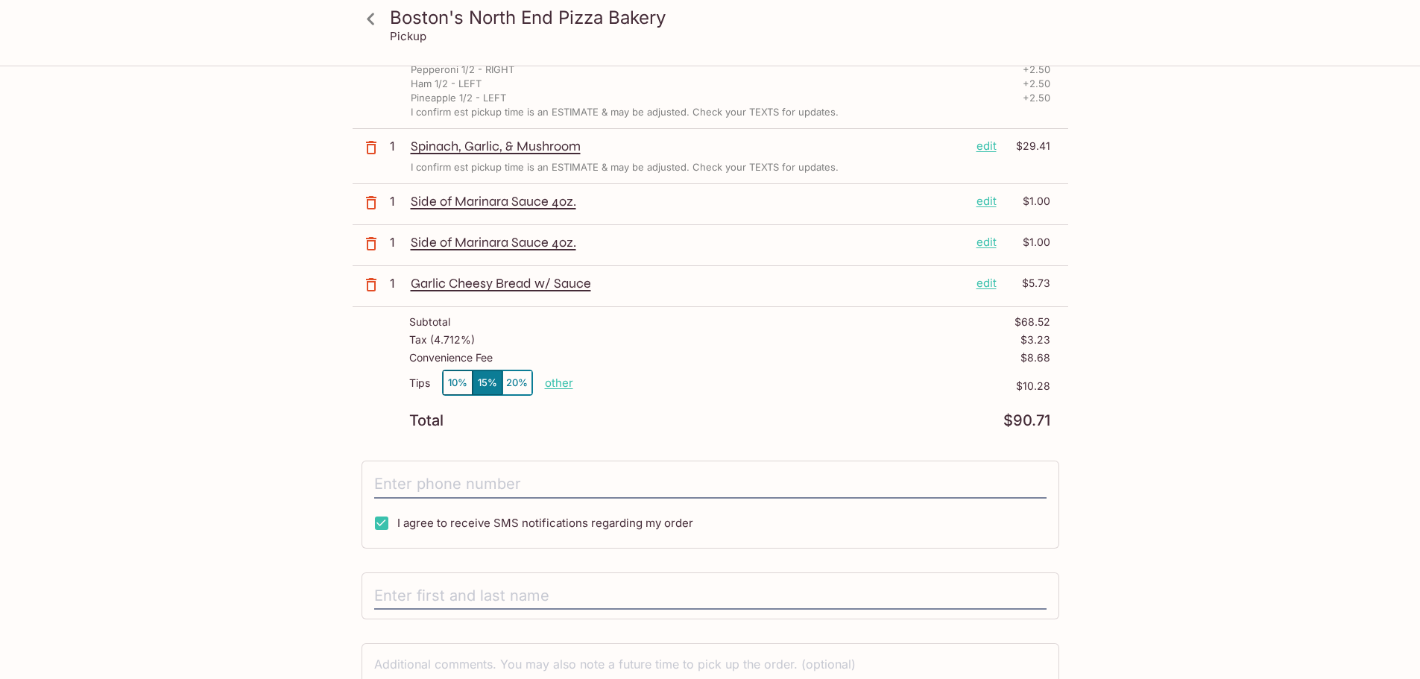
scroll to position [149, 0]
click at [514, 482] on input "tel" at bounding box center [710, 484] width 672 height 28
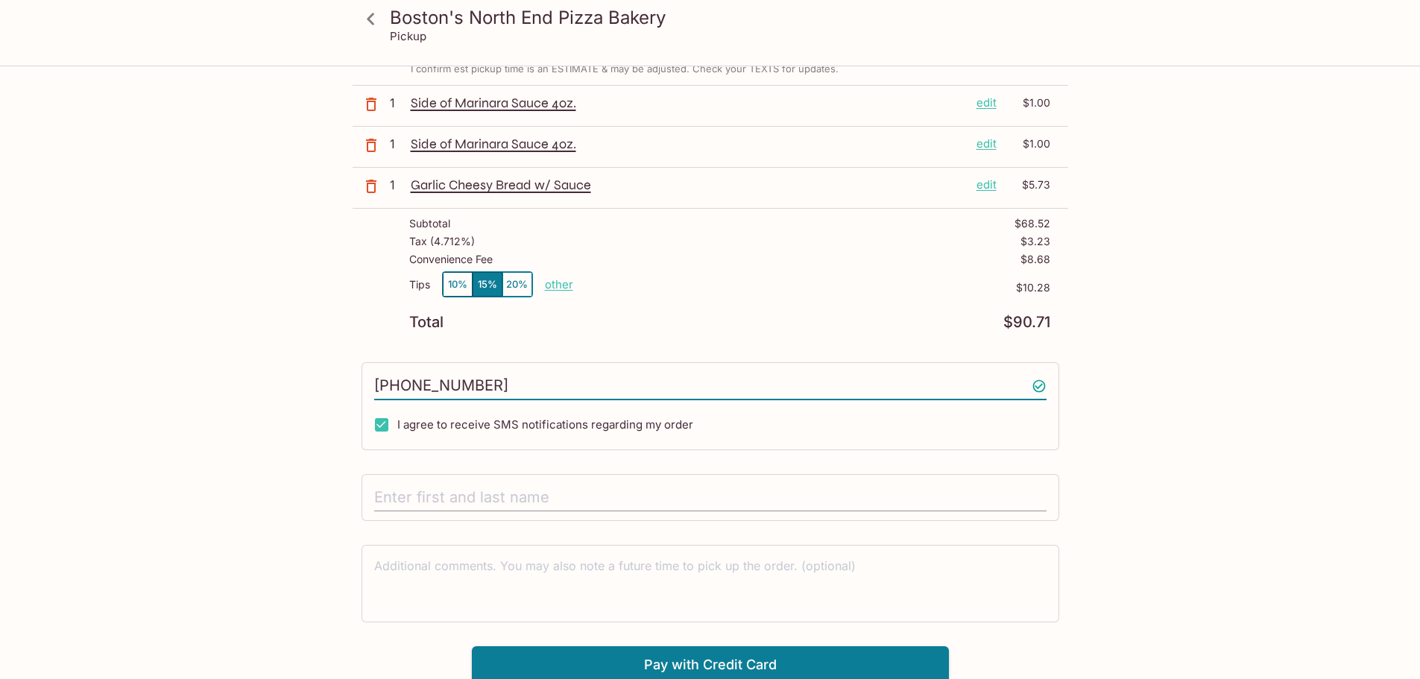
scroll to position [251, 0]
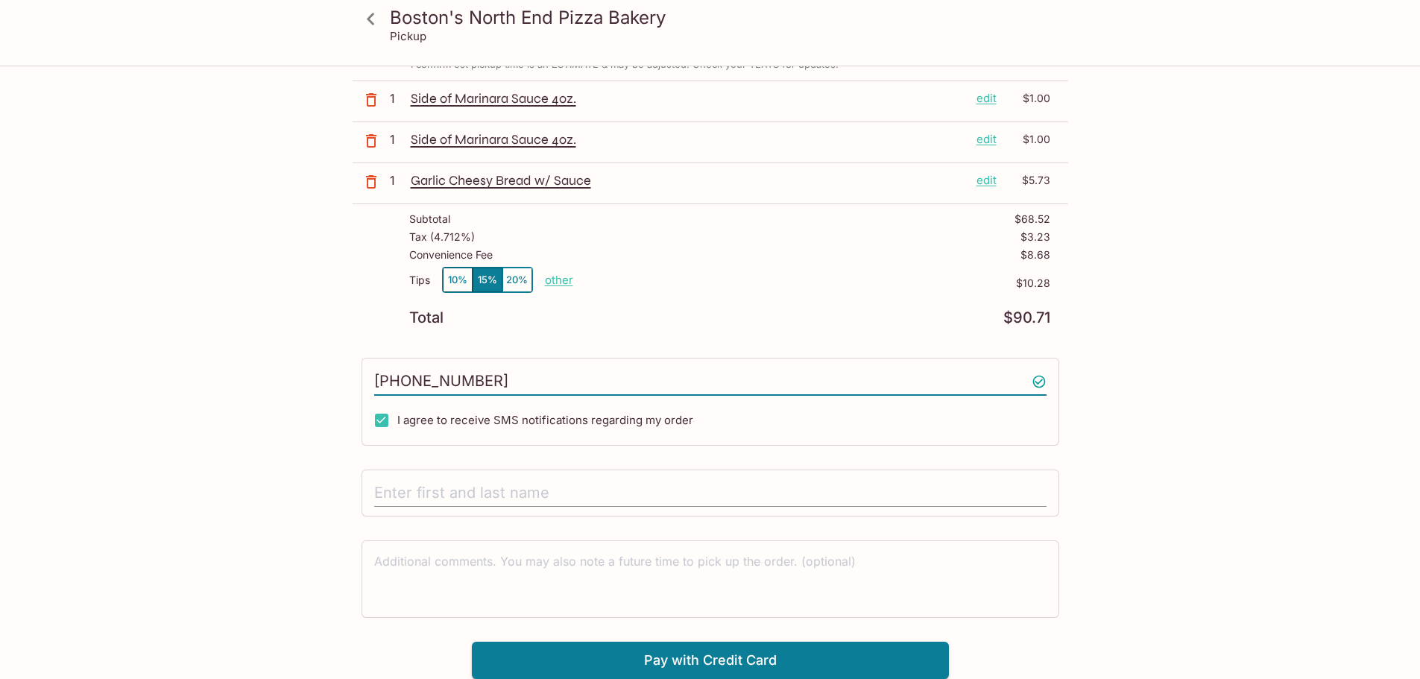
type input "[PHONE_NUMBER]"
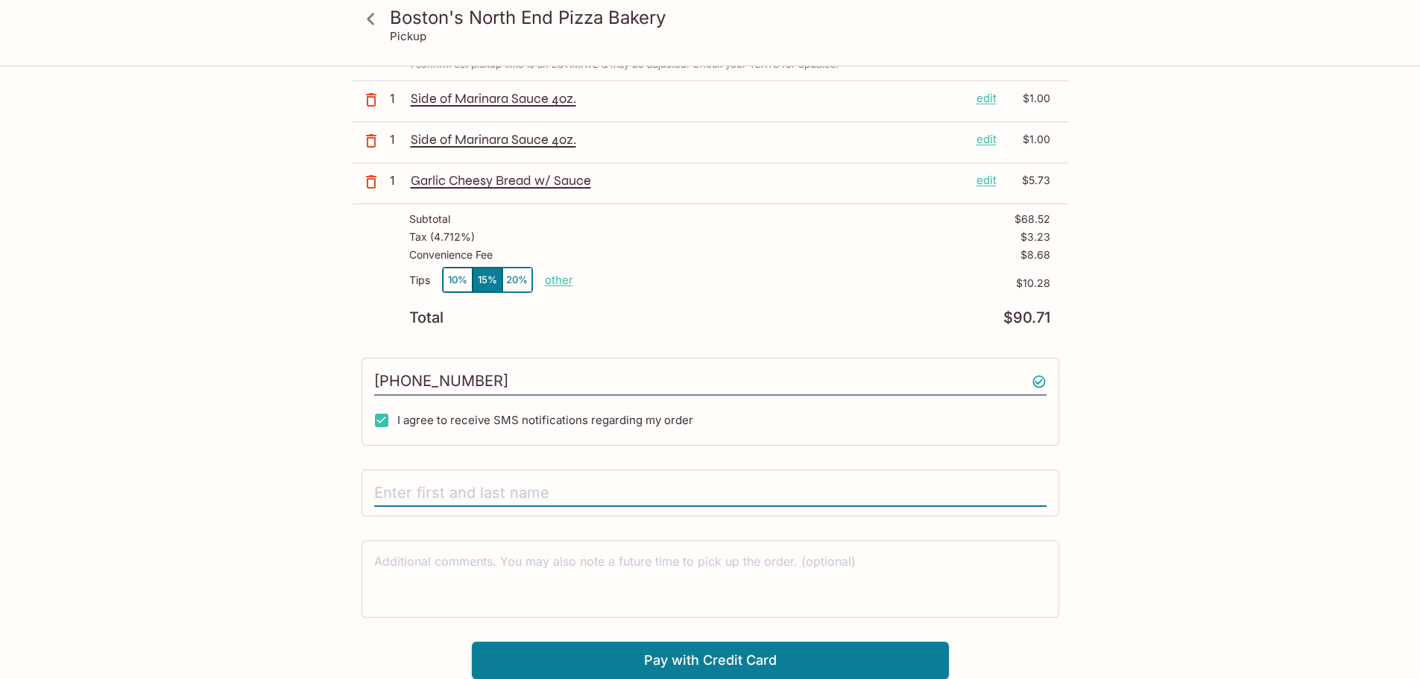
click at [499, 486] on input "text" at bounding box center [710, 493] width 672 height 28
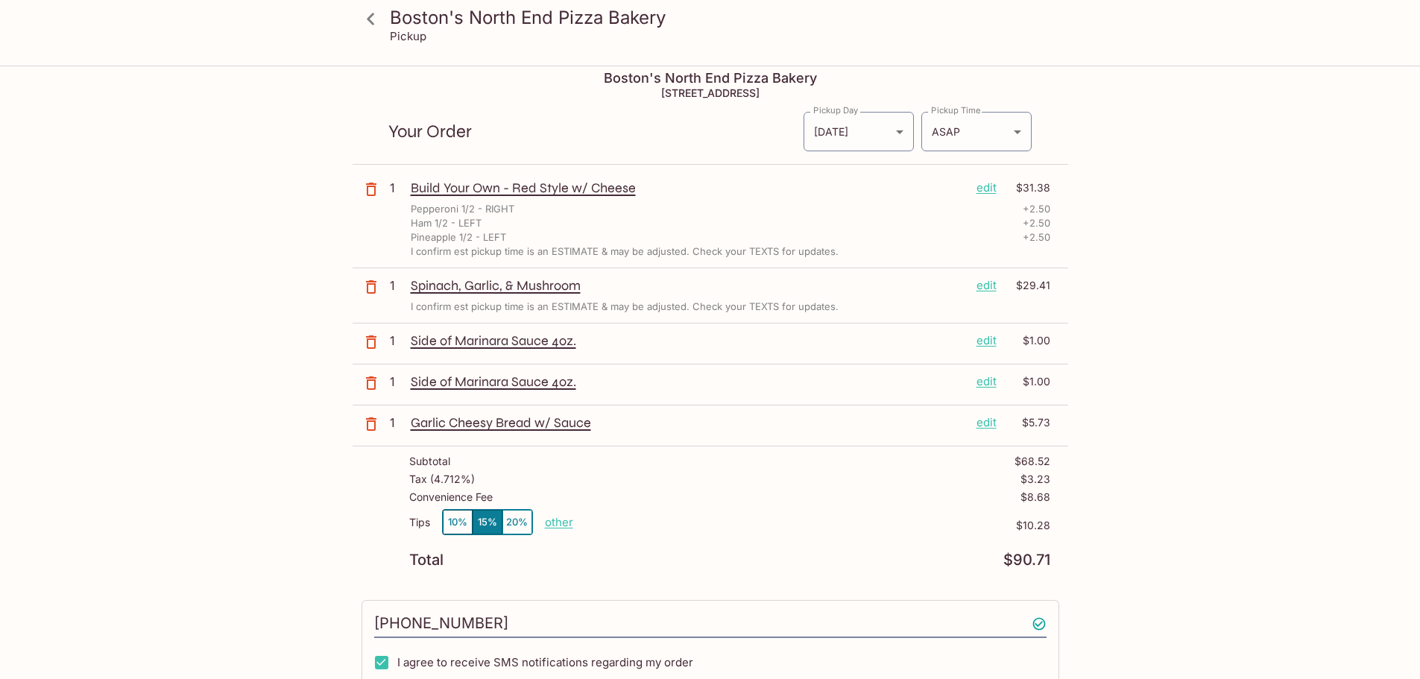
scroll to position [0, 0]
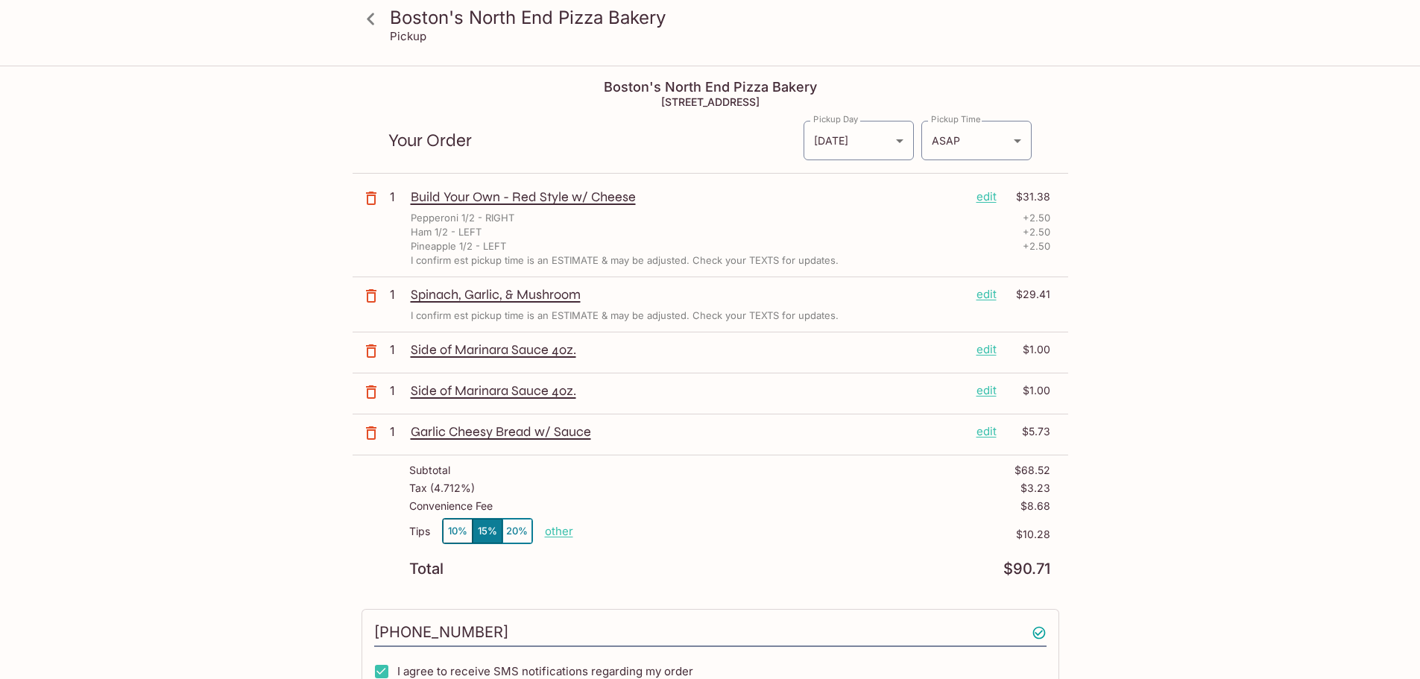
type input "[PERSON_NAME]"
